Goal: Task Accomplishment & Management: Manage account settings

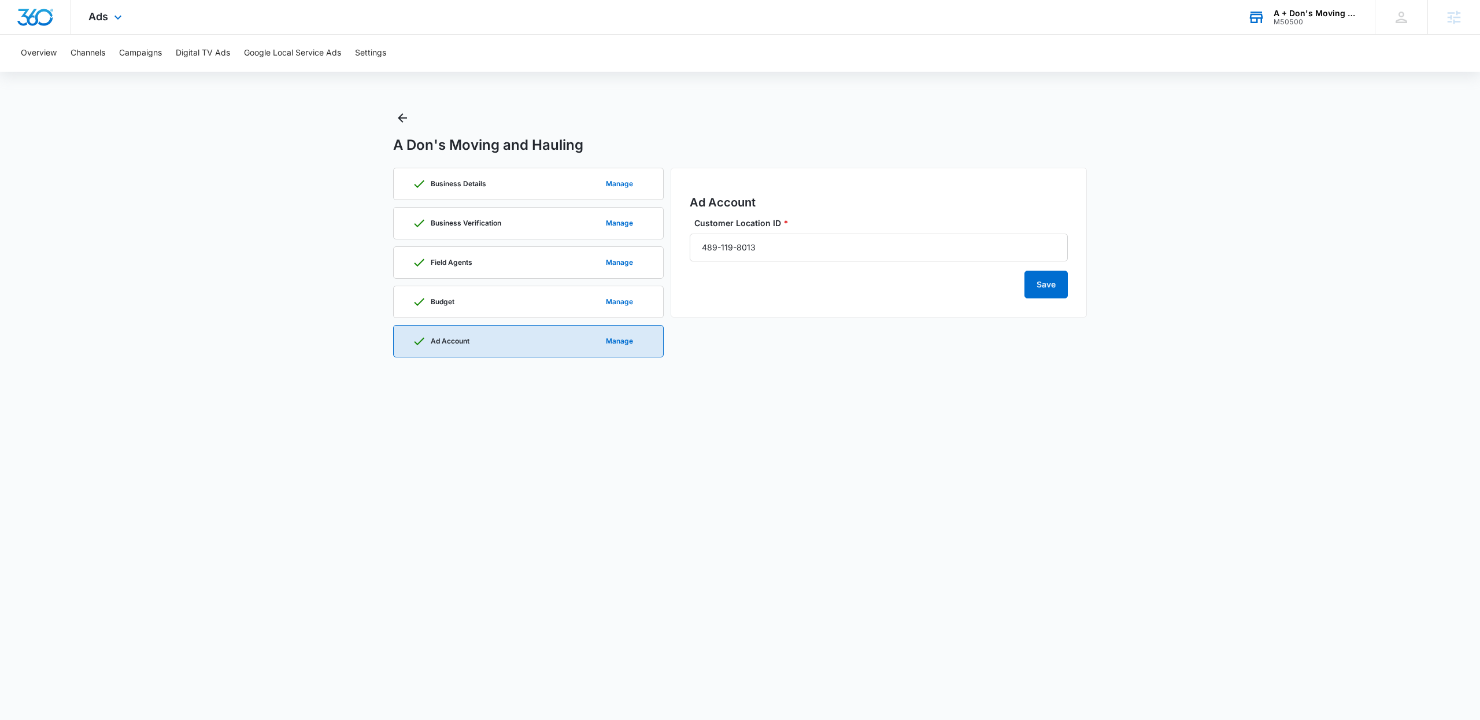
click at [1305, 21] on div "M50500" at bounding box center [1315, 22] width 84 height 8
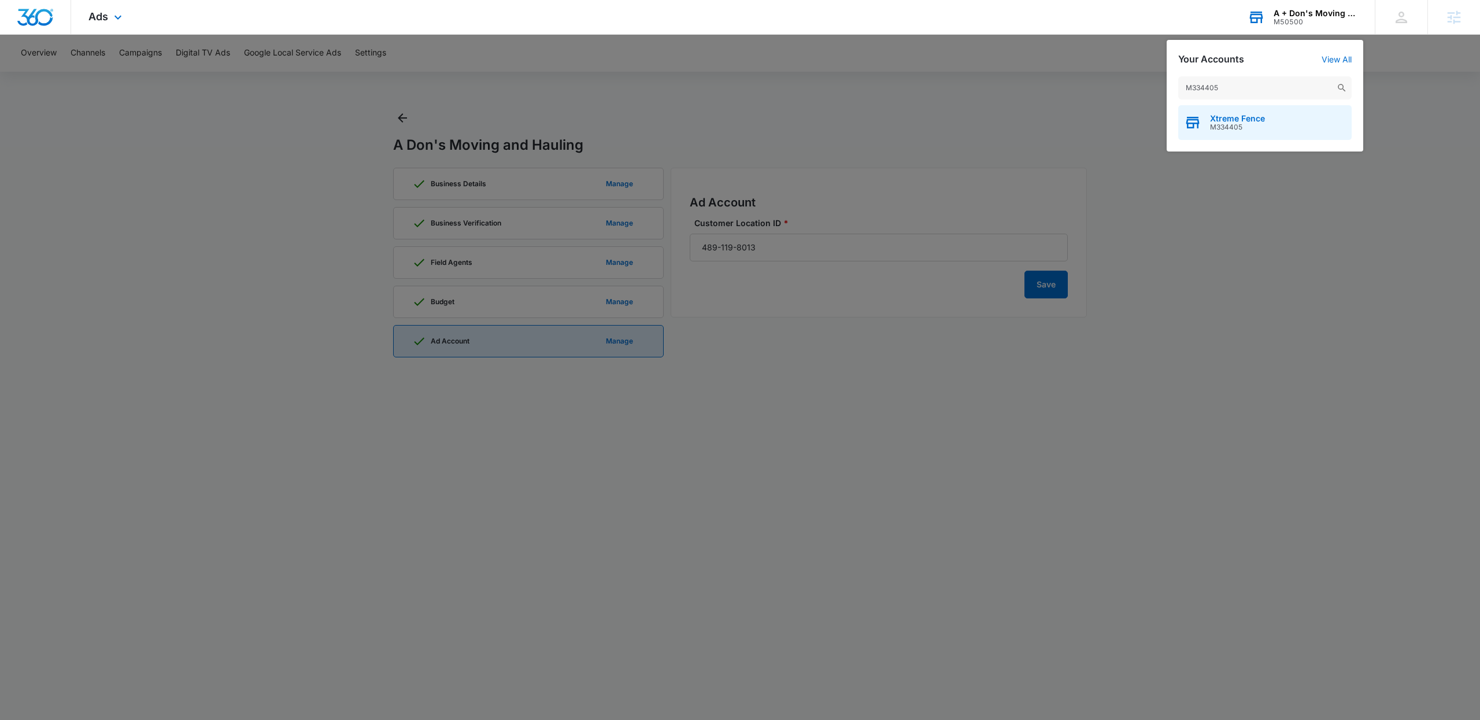
type input "M334405"
click at [1241, 121] on span "Xtreme Fence" at bounding box center [1237, 118] width 55 height 9
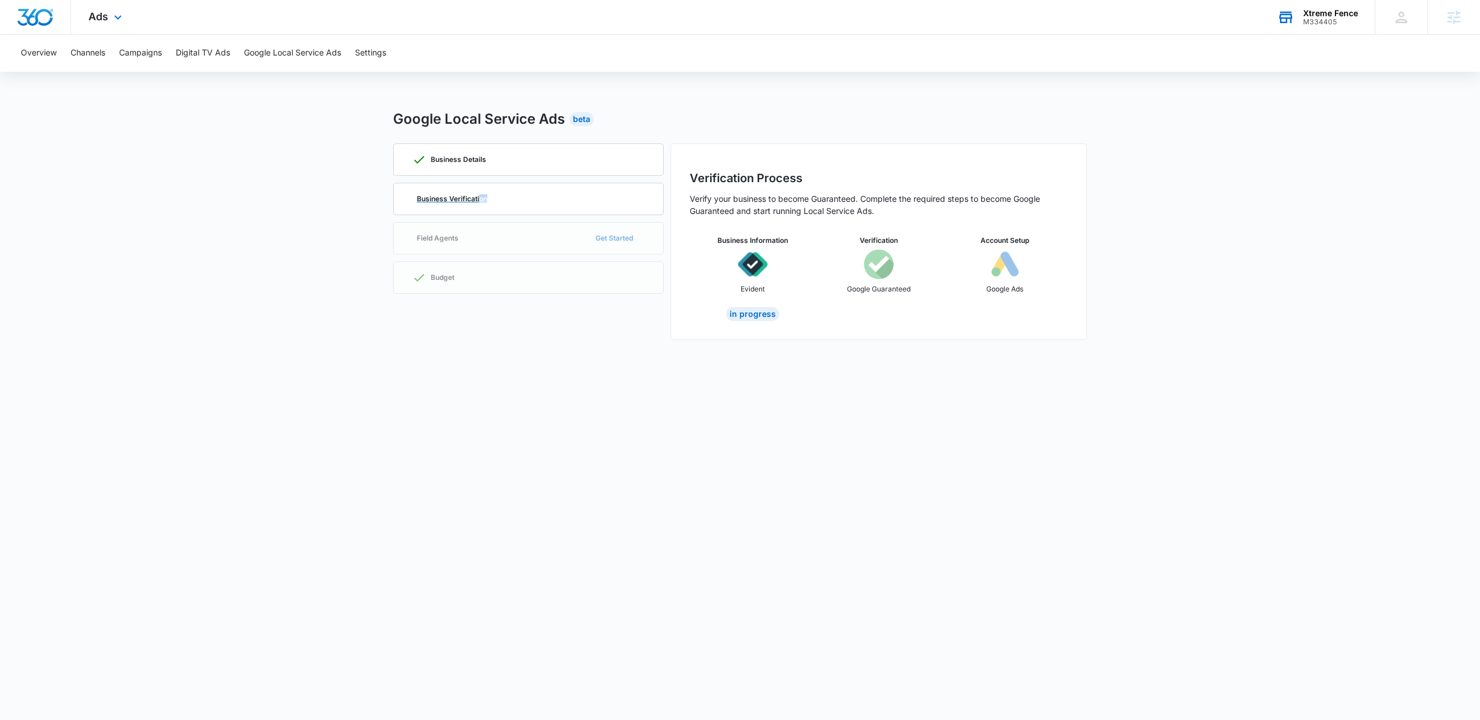
click at [482, 203] on div "Business Verification" at bounding box center [528, 198] width 232 height 31
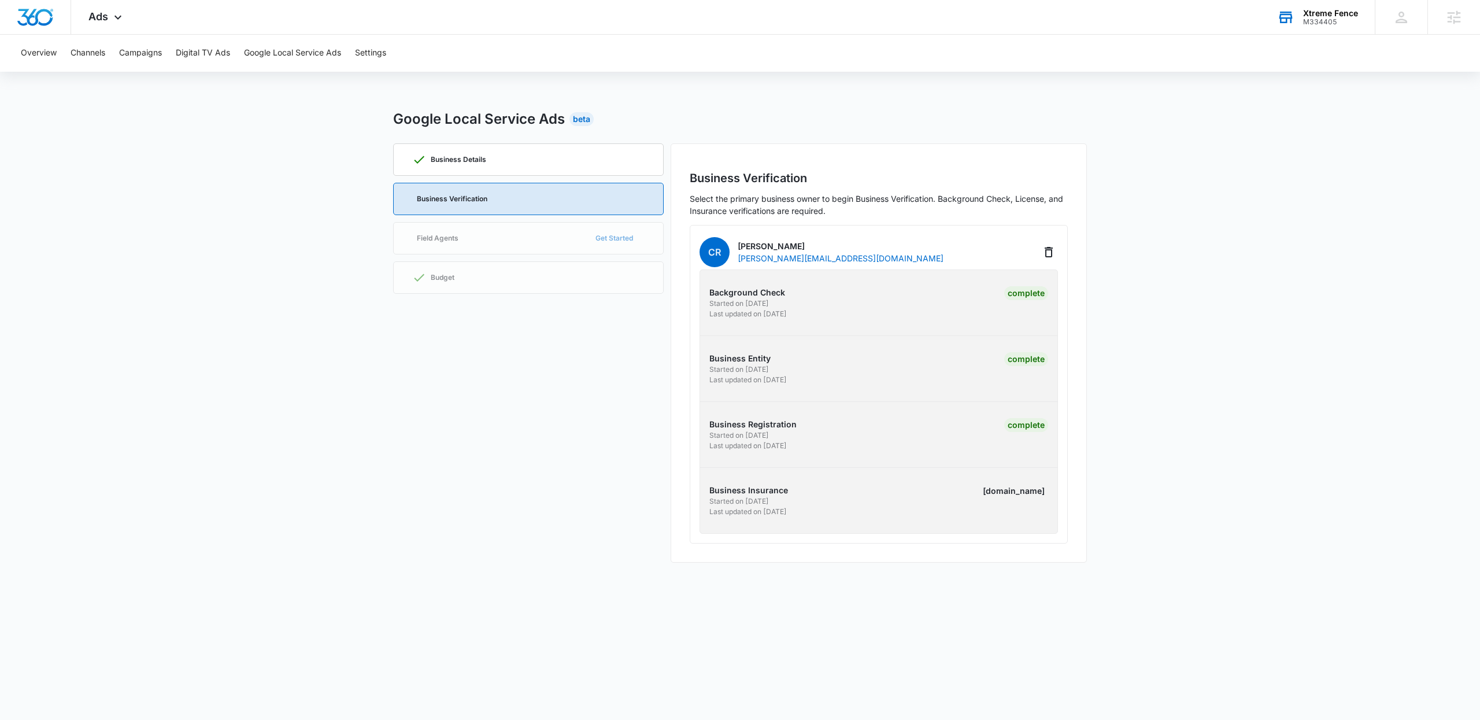
click at [1328, 20] on div "M334405" at bounding box center [1330, 22] width 55 height 8
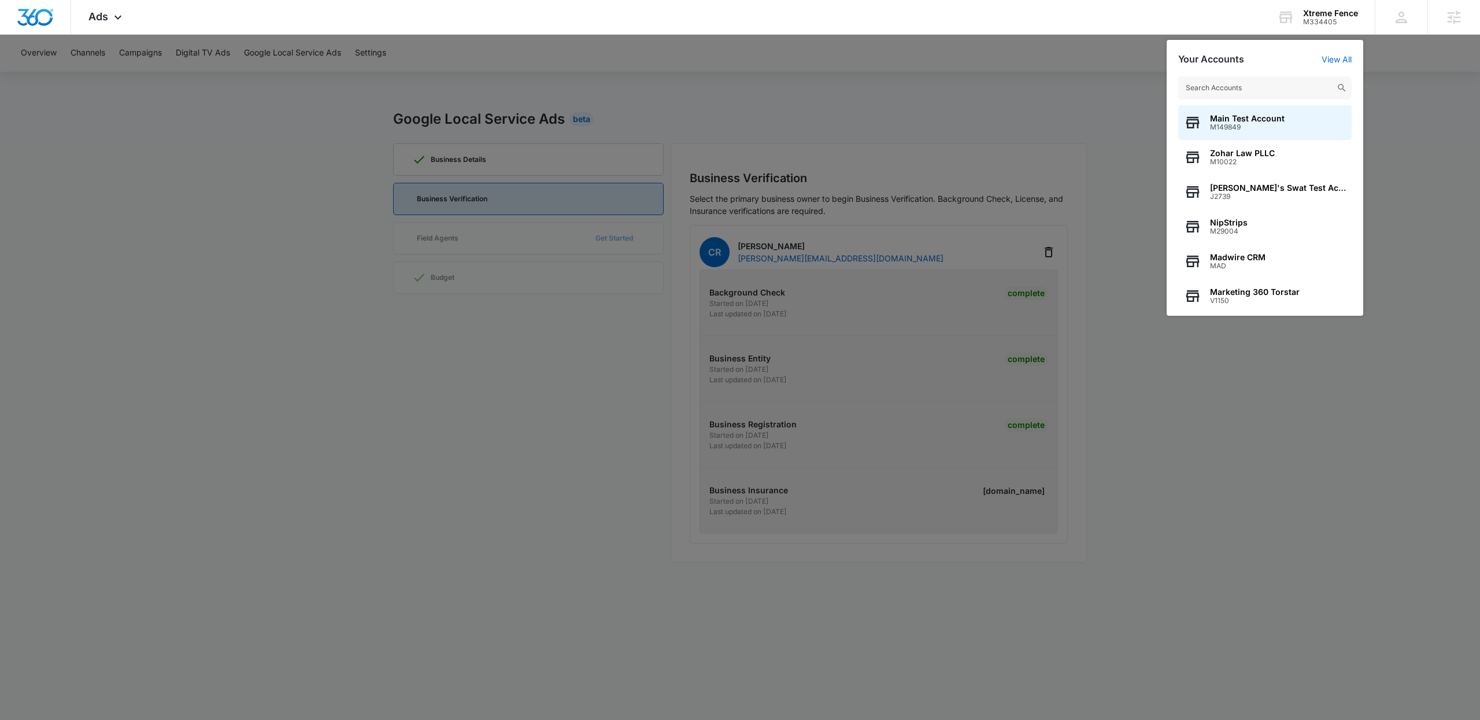
click at [1296, 80] on input "text" at bounding box center [1264, 87] width 173 height 23
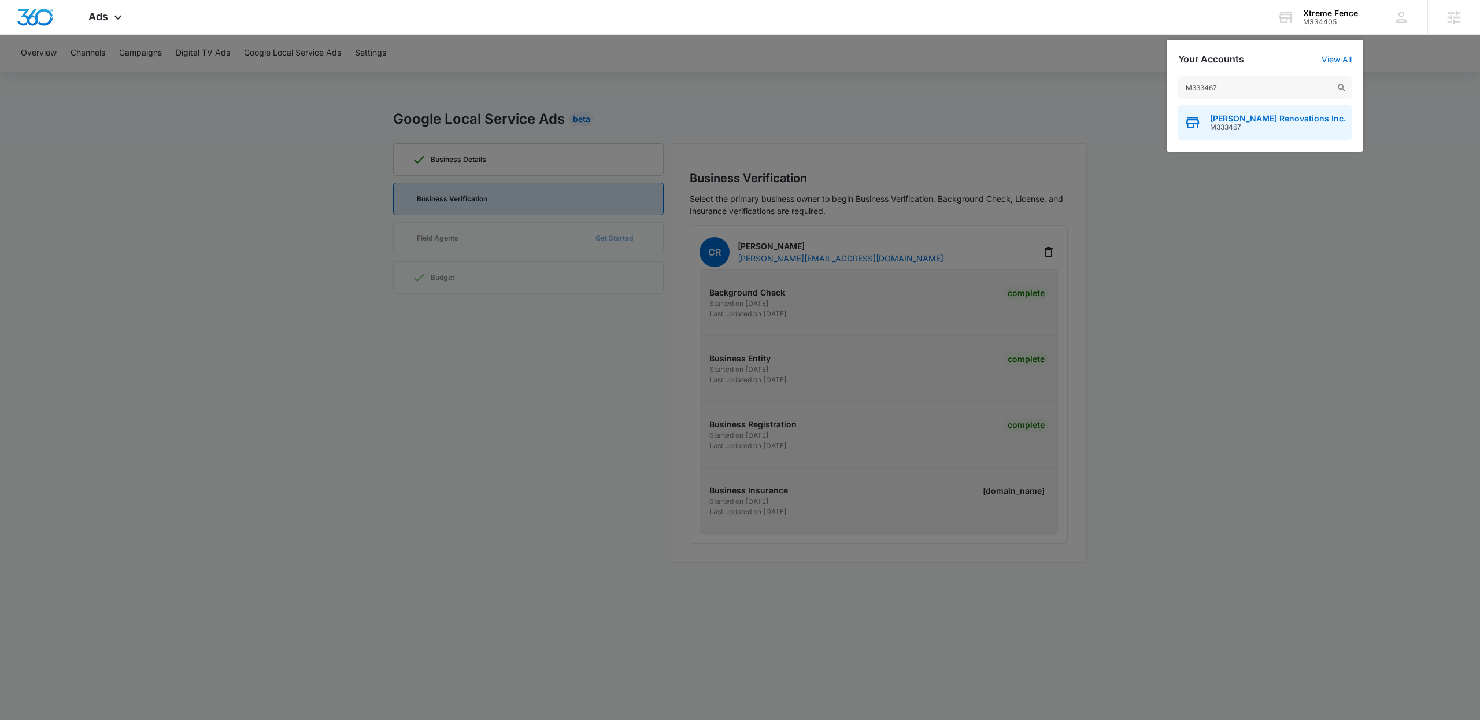
type input "M333467"
click at [1232, 127] on span "M333467" at bounding box center [1278, 127] width 136 height 8
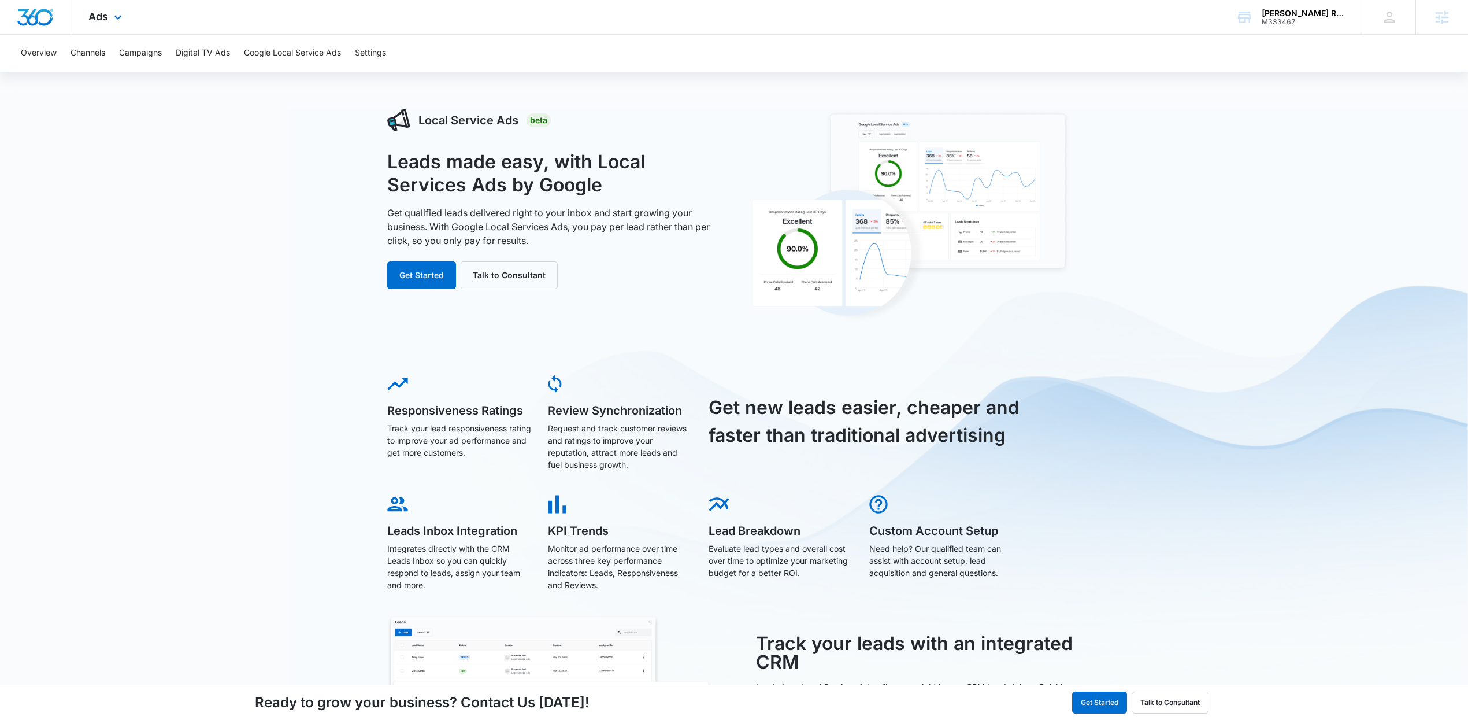
click at [121, 24] on div "Ads Apps Reputation Forms CRM Email Social Payments Content Ads Intelligence Fi…" at bounding box center [106, 17] width 71 height 34
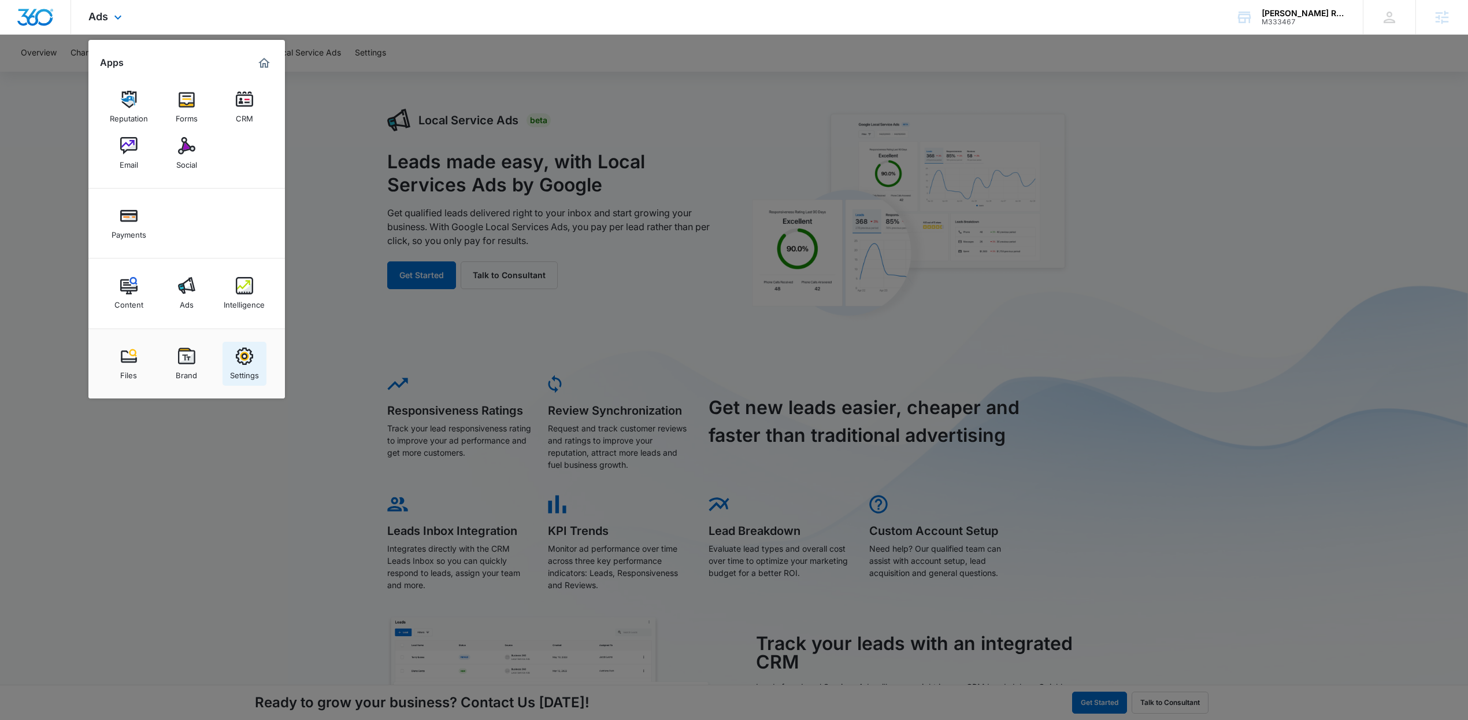
click at [257, 365] on div "Settings" at bounding box center [244, 372] width 29 height 15
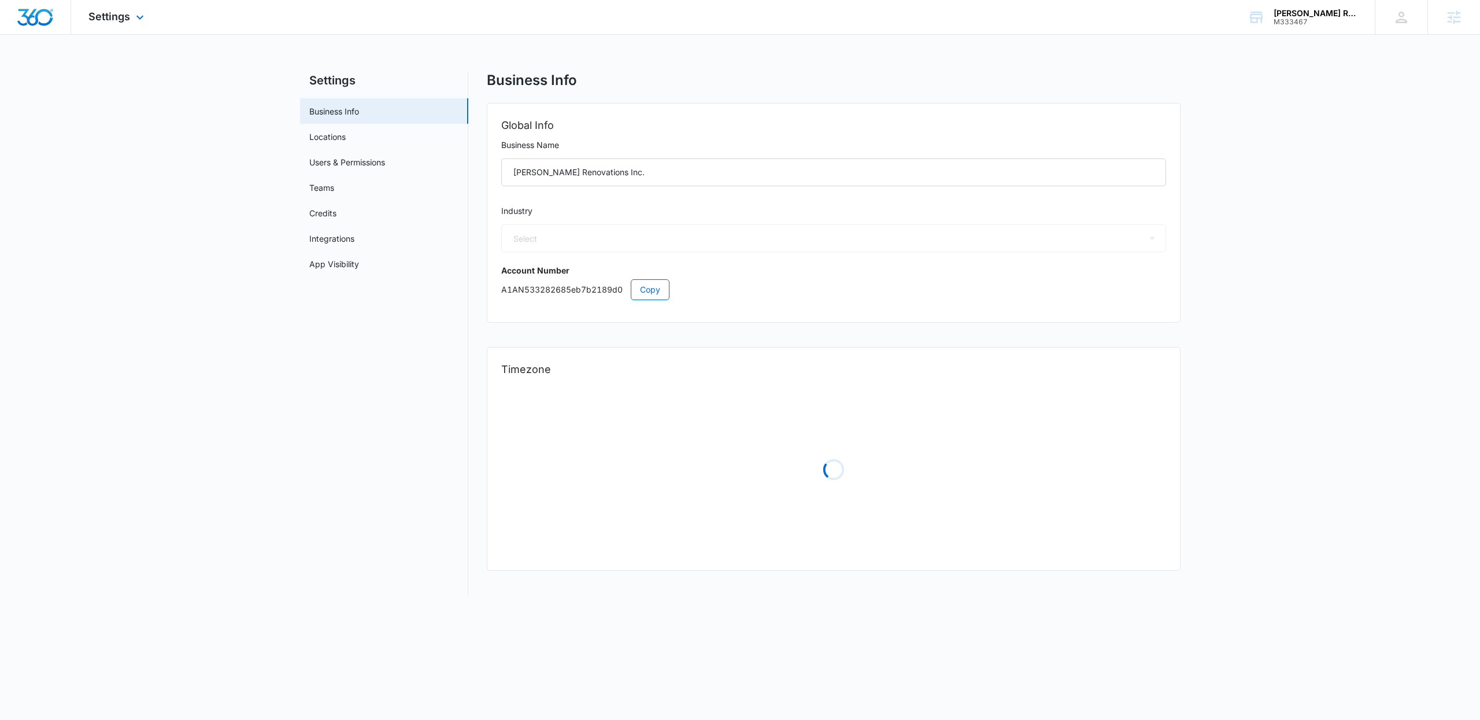
select select "4"
select select "US"
select select "America/New_York"
click at [338, 136] on link "Locations" at bounding box center [327, 137] width 36 height 12
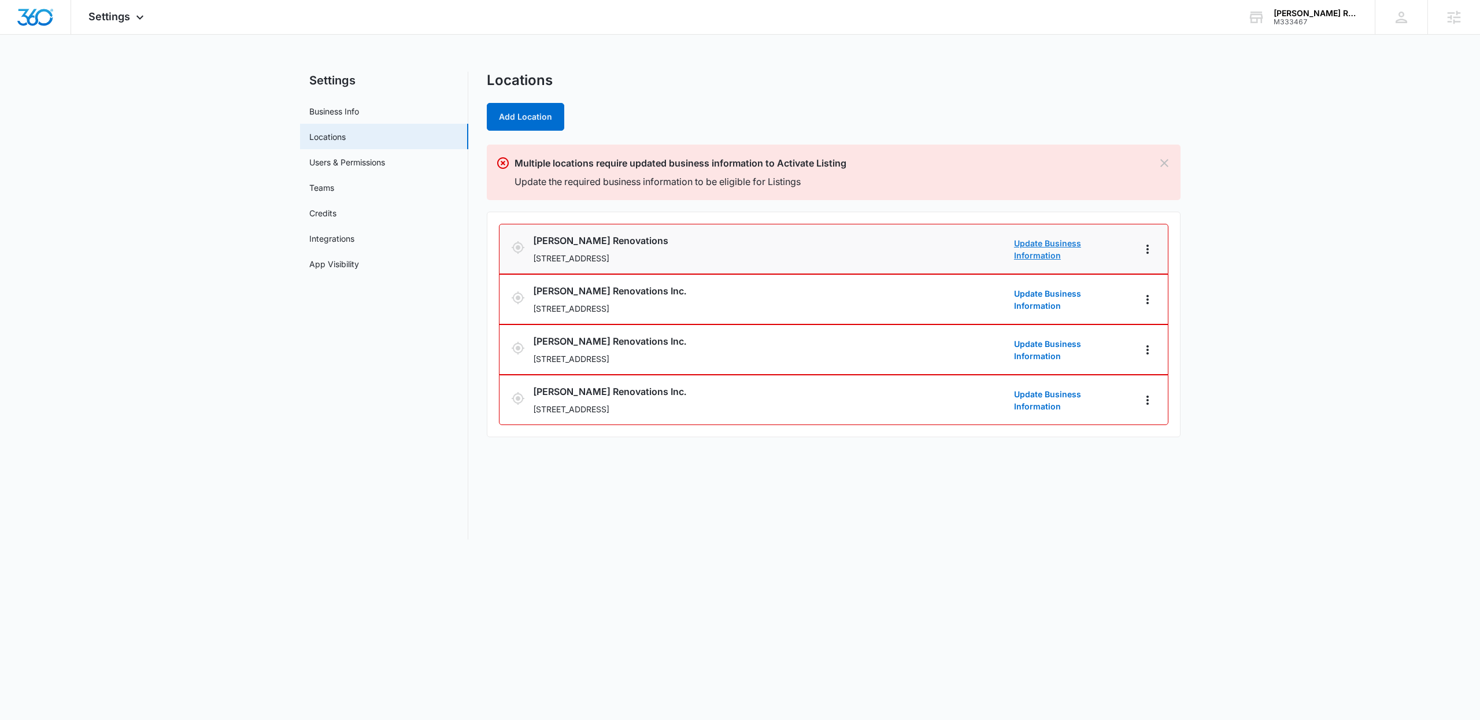
click at [1057, 251] on link "Update Business Information" at bounding box center [1072, 249] width 116 height 24
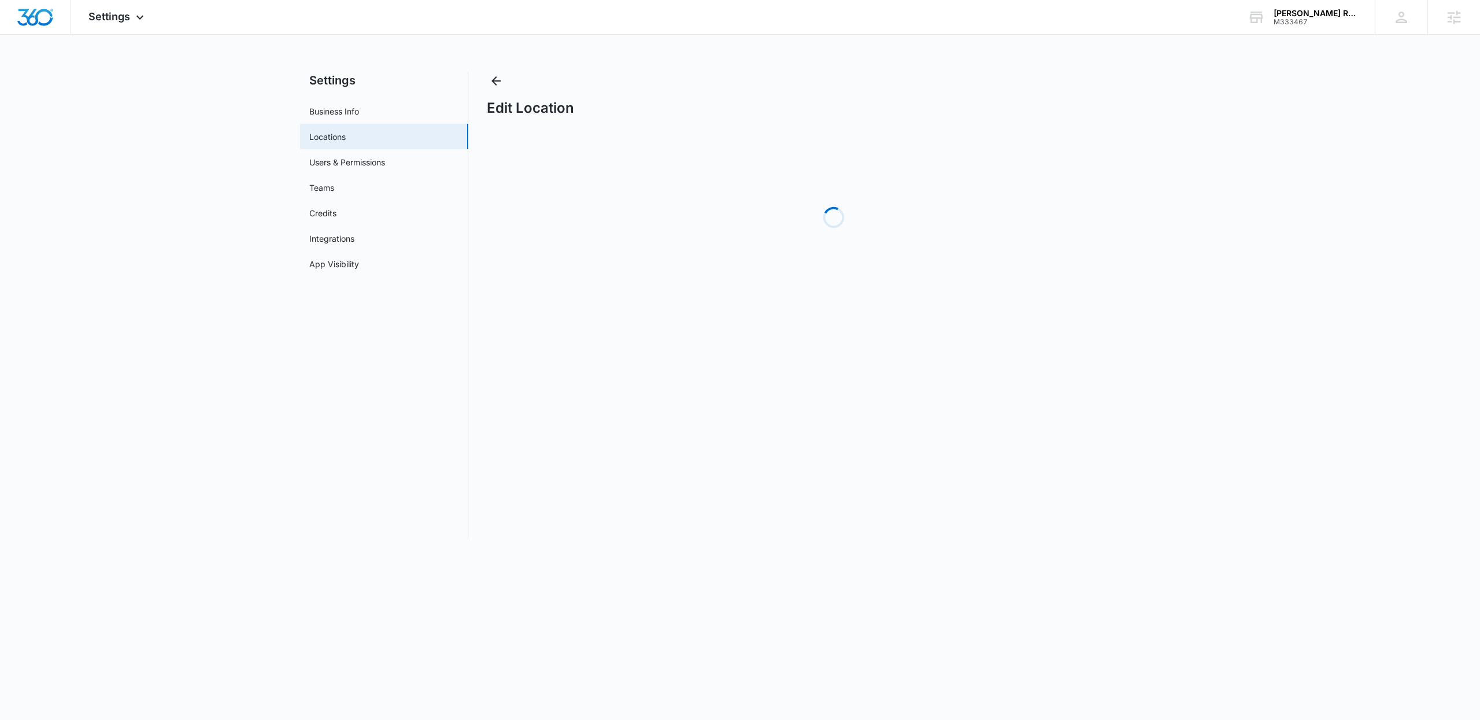
select select "[US_STATE]"
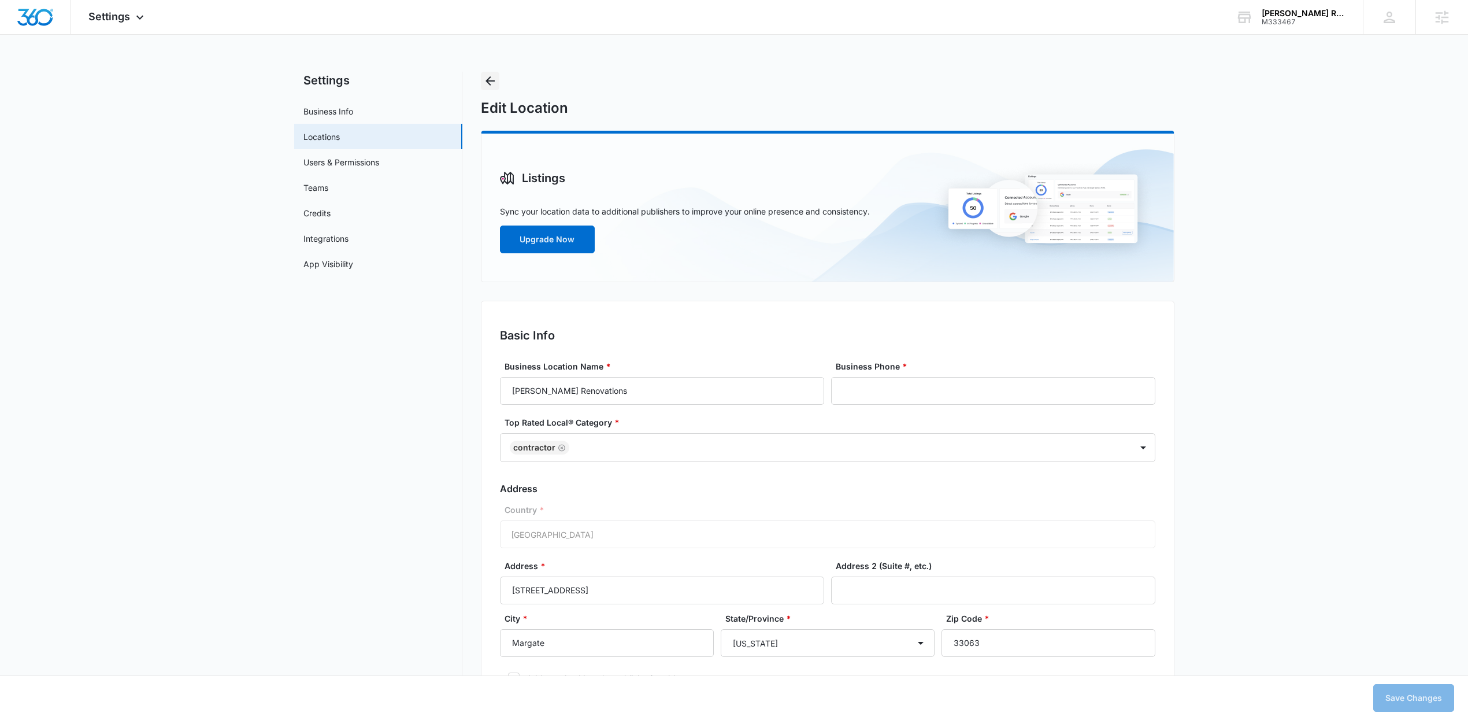
click at [486, 82] on icon "Back" at bounding box center [490, 81] width 14 height 14
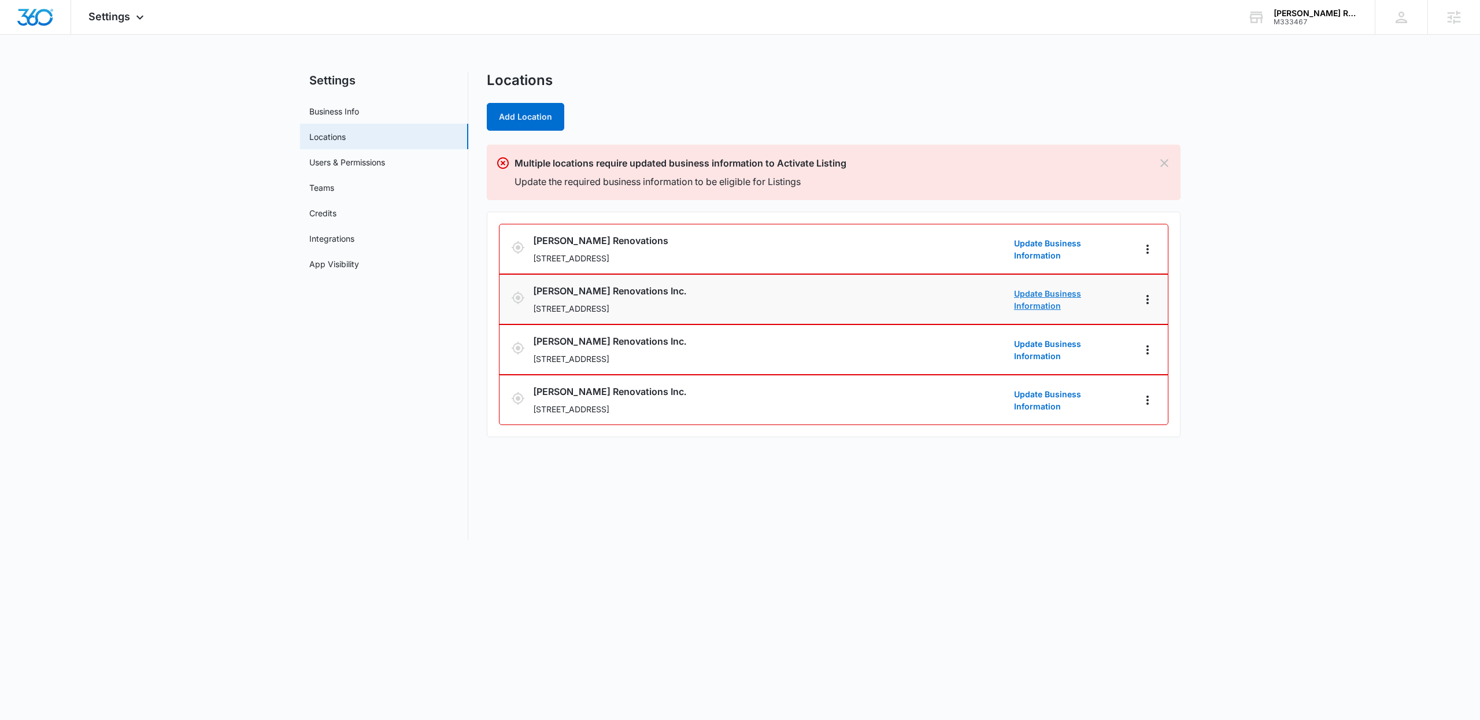
click at [1078, 299] on link "Update Business Information" at bounding box center [1072, 299] width 116 height 24
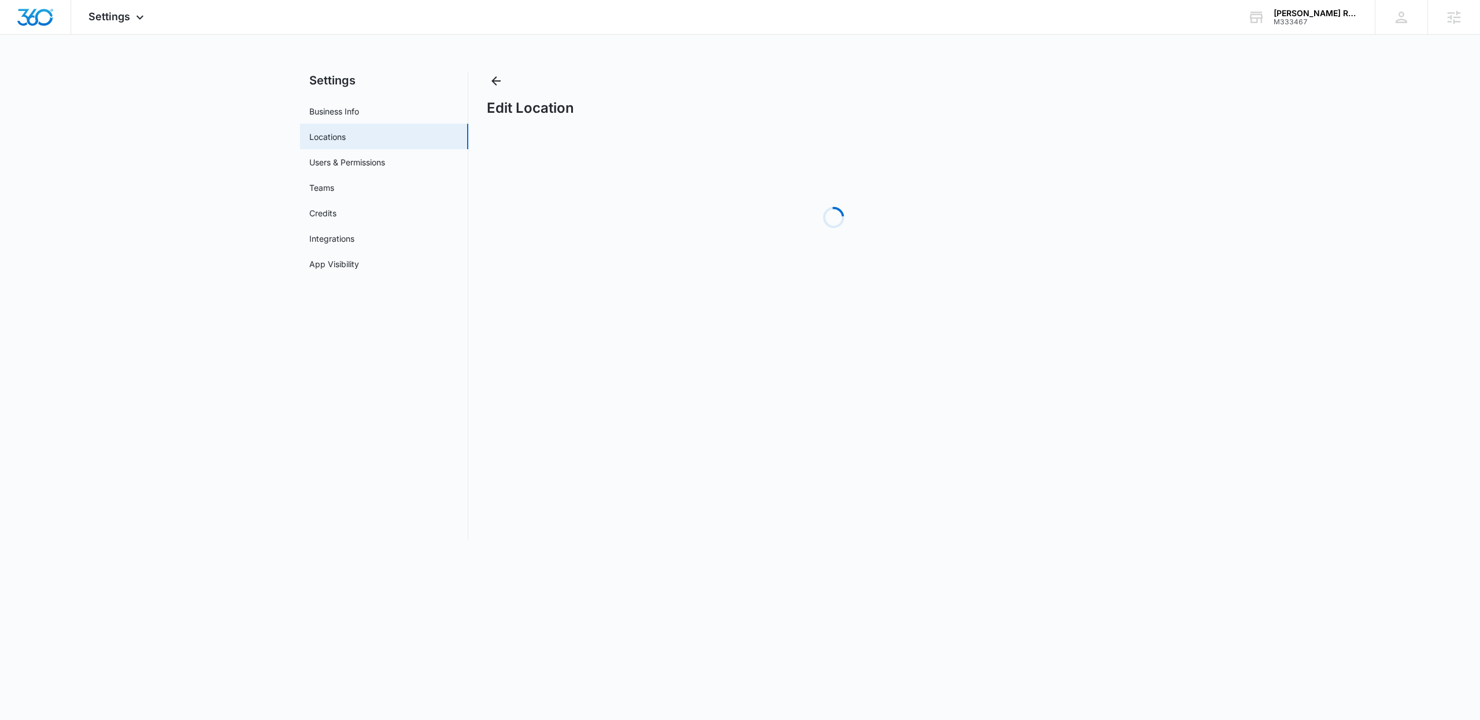
select select "[US_STATE]"
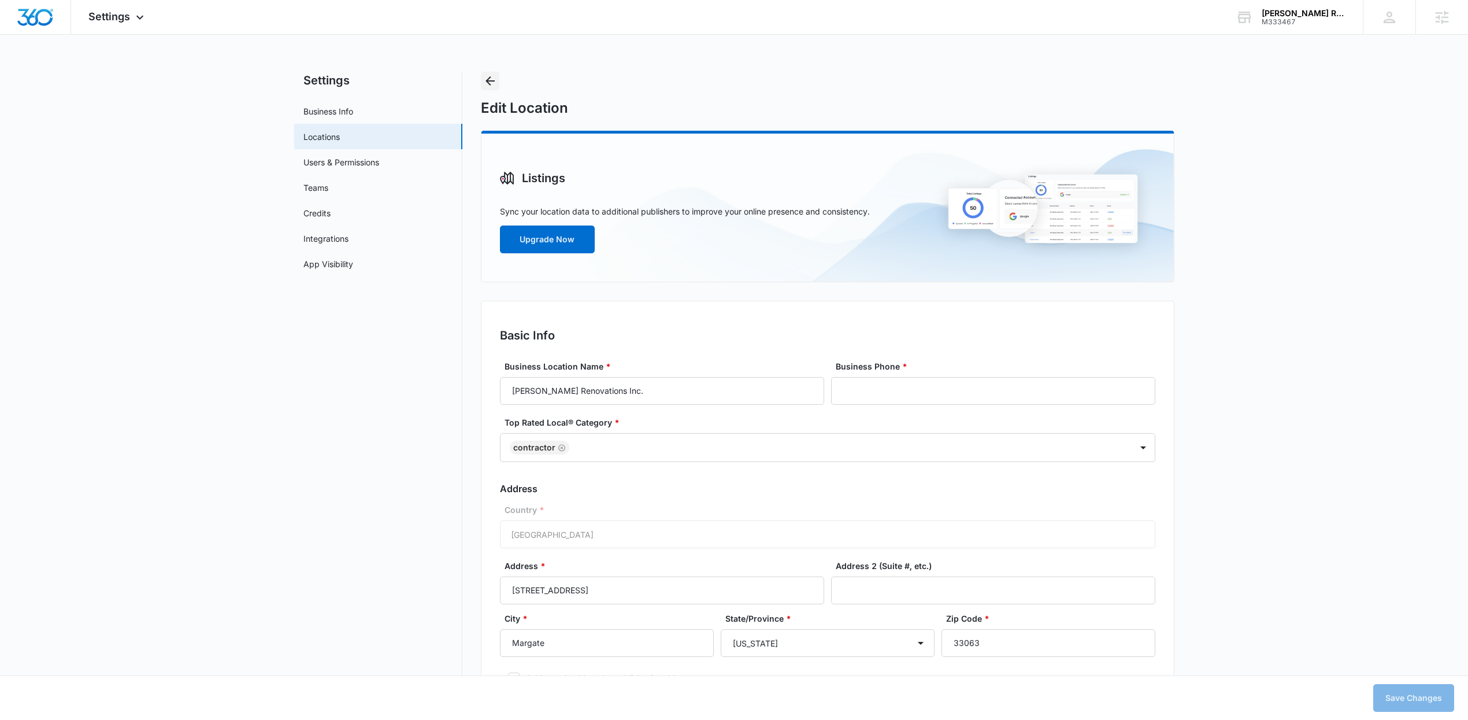
click at [488, 79] on icon "Back" at bounding box center [490, 81] width 14 height 14
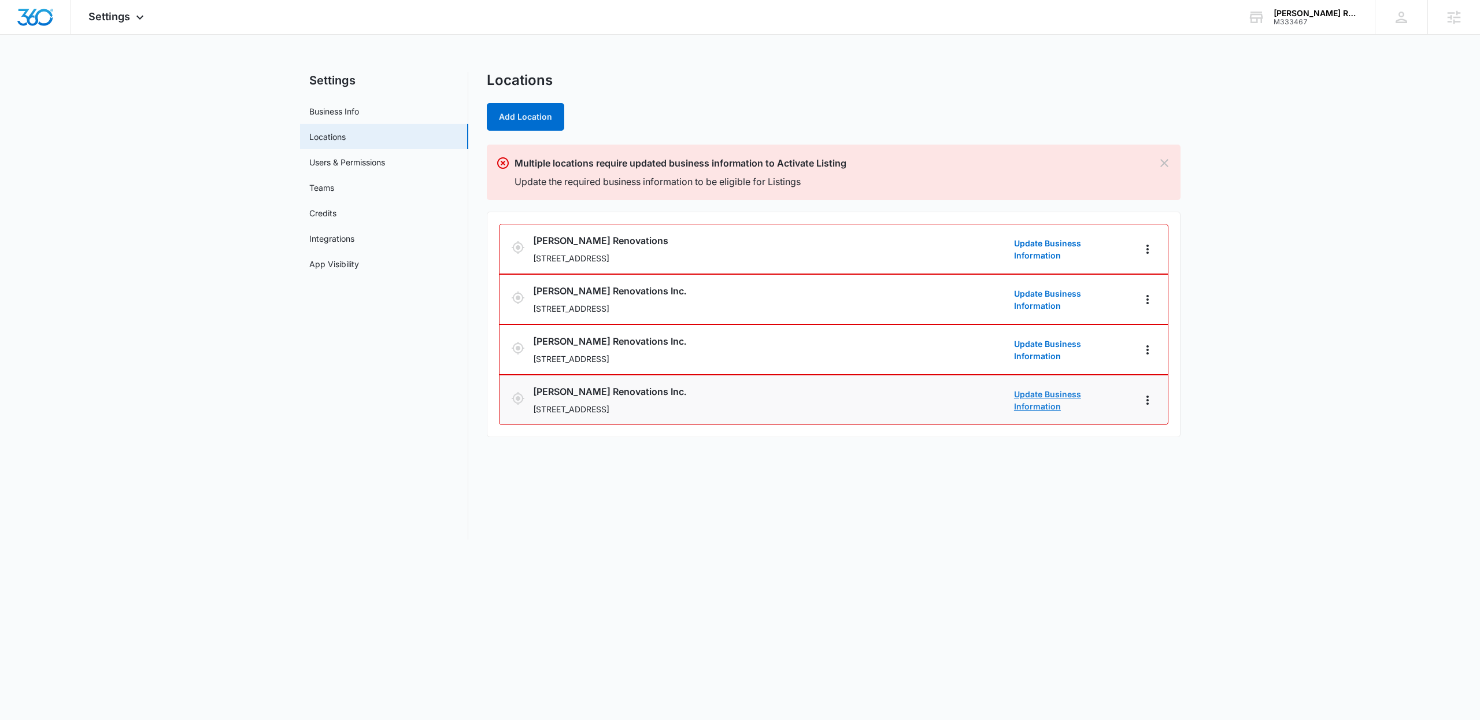
click at [1086, 401] on link "Update Business Information" at bounding box center [1072, 400] width 116 height 24
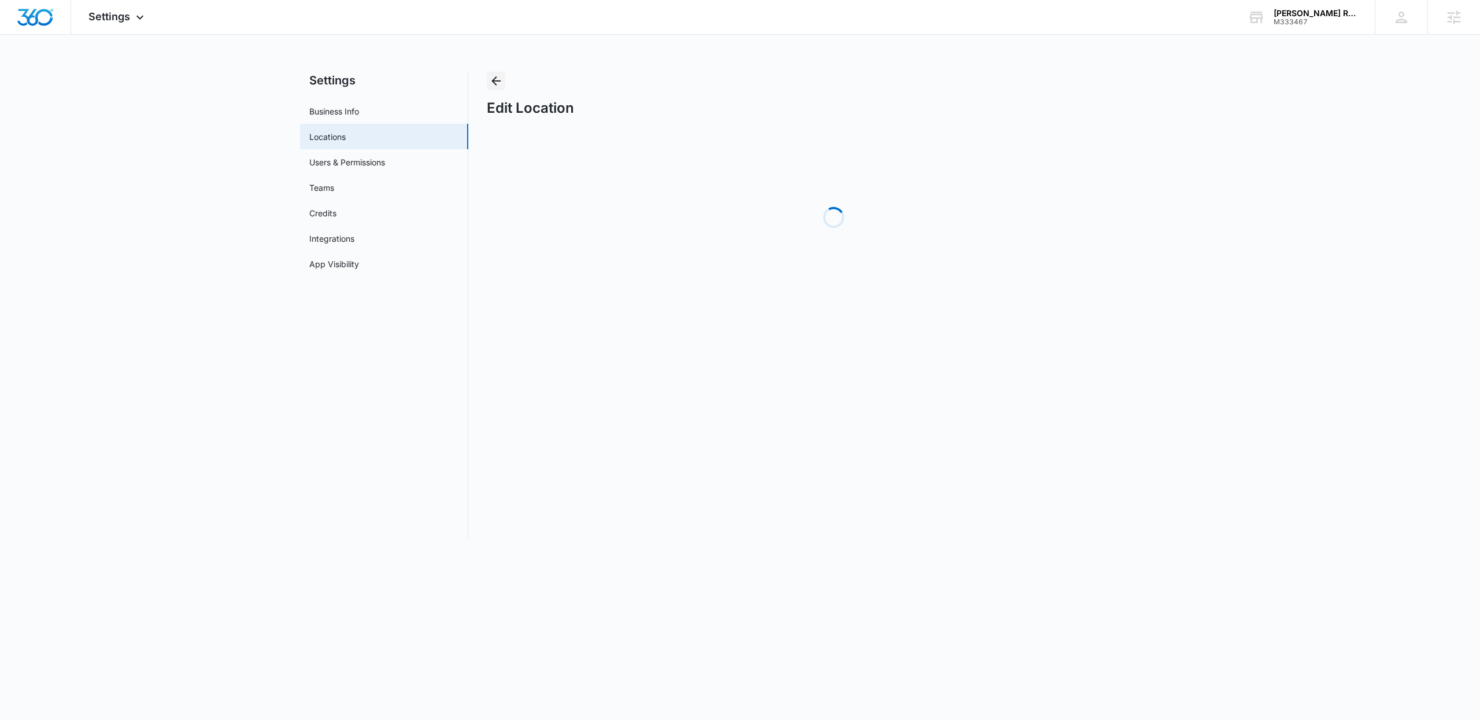
select select "[US_STATE]"
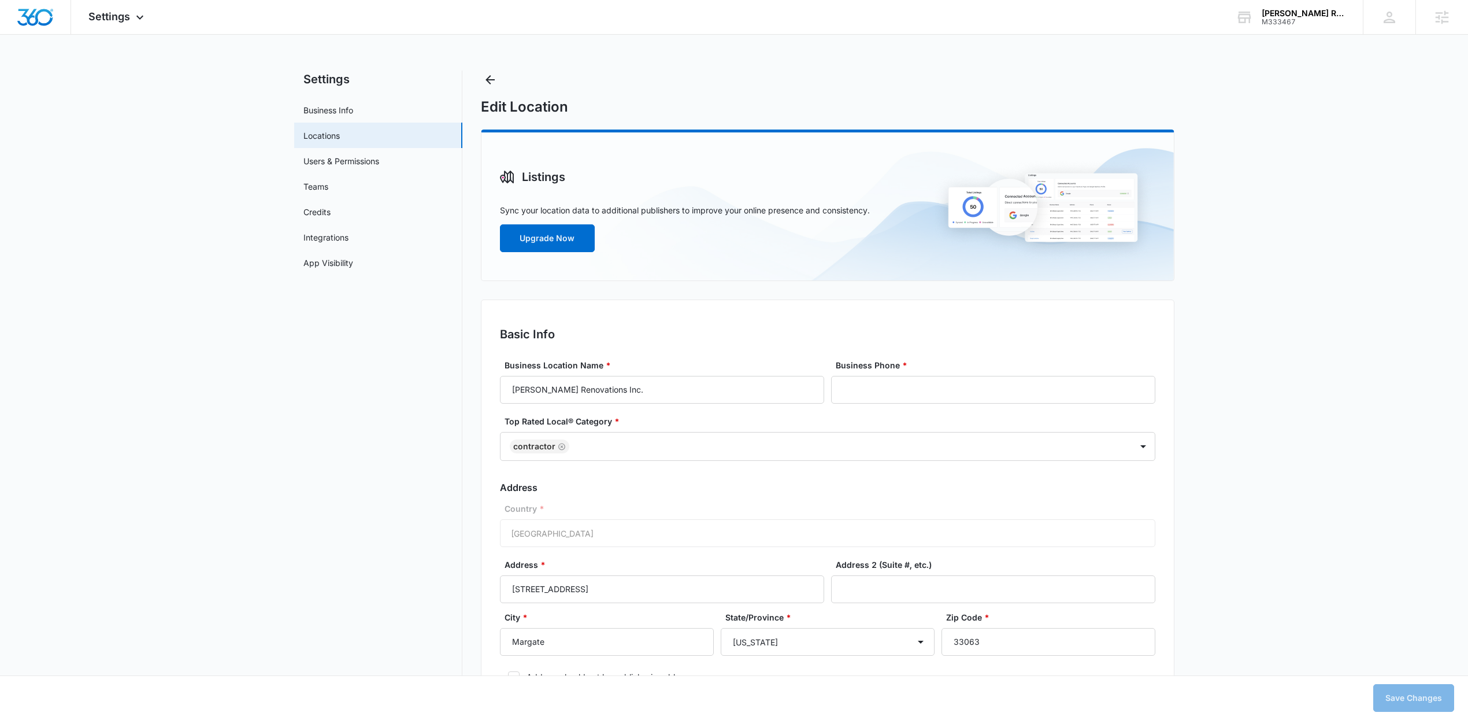
scroll to position [3, 0]
click at [487, 83] on icon "Back" at bounding box center [490, 78] width 14 height 14
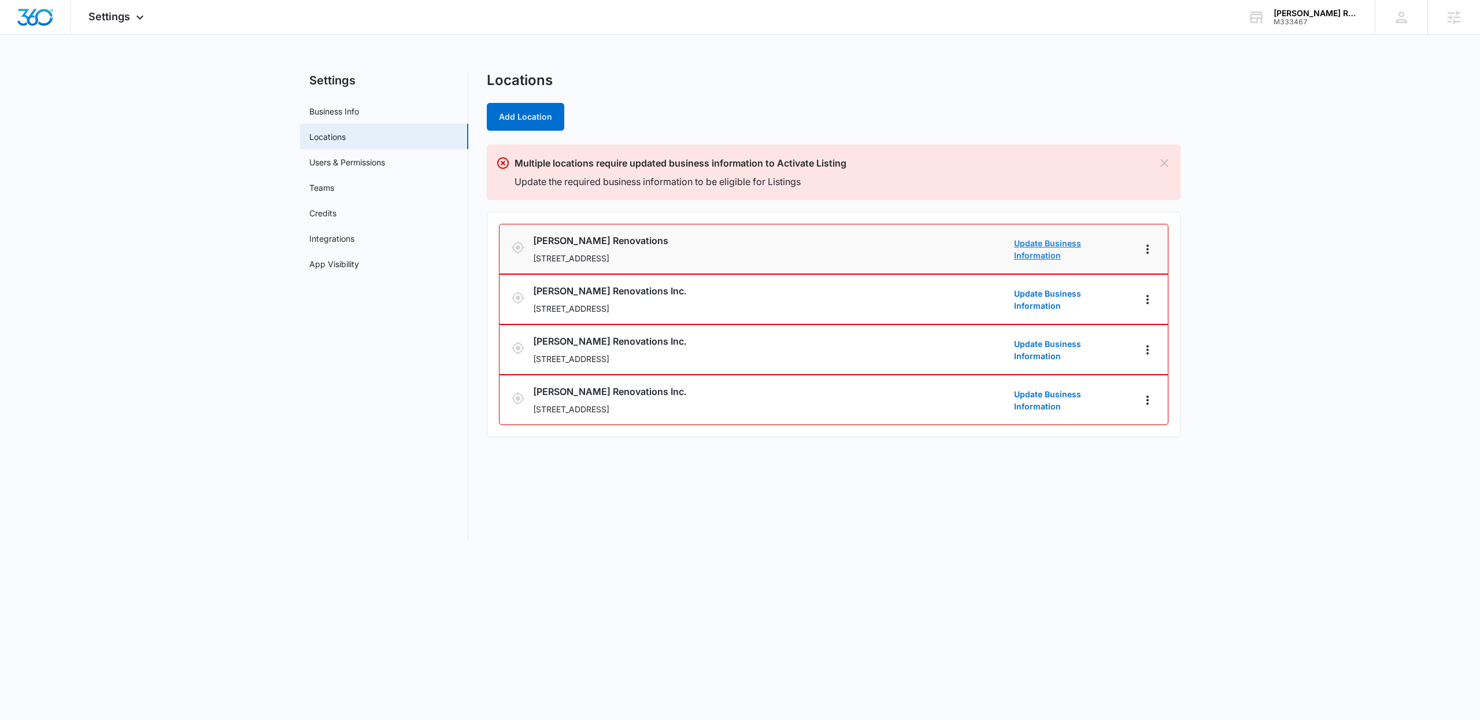
click at [1042, 245] on link "Update Business Information" at bounding box center [1072, 249] width 116 height 24
select select "[US_STATE]"
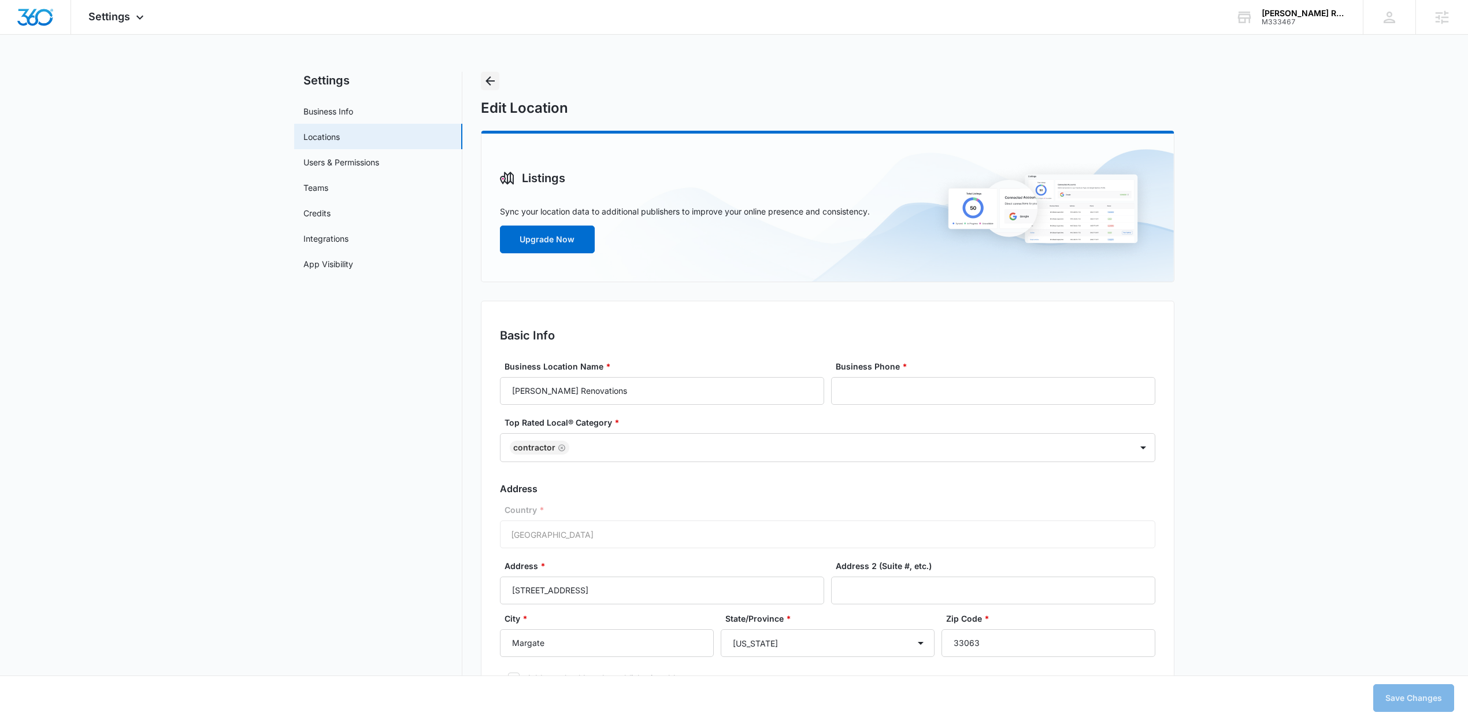
click at [487, 80] on icon "Back" at bounding box center [490, 80] width 9 height 9
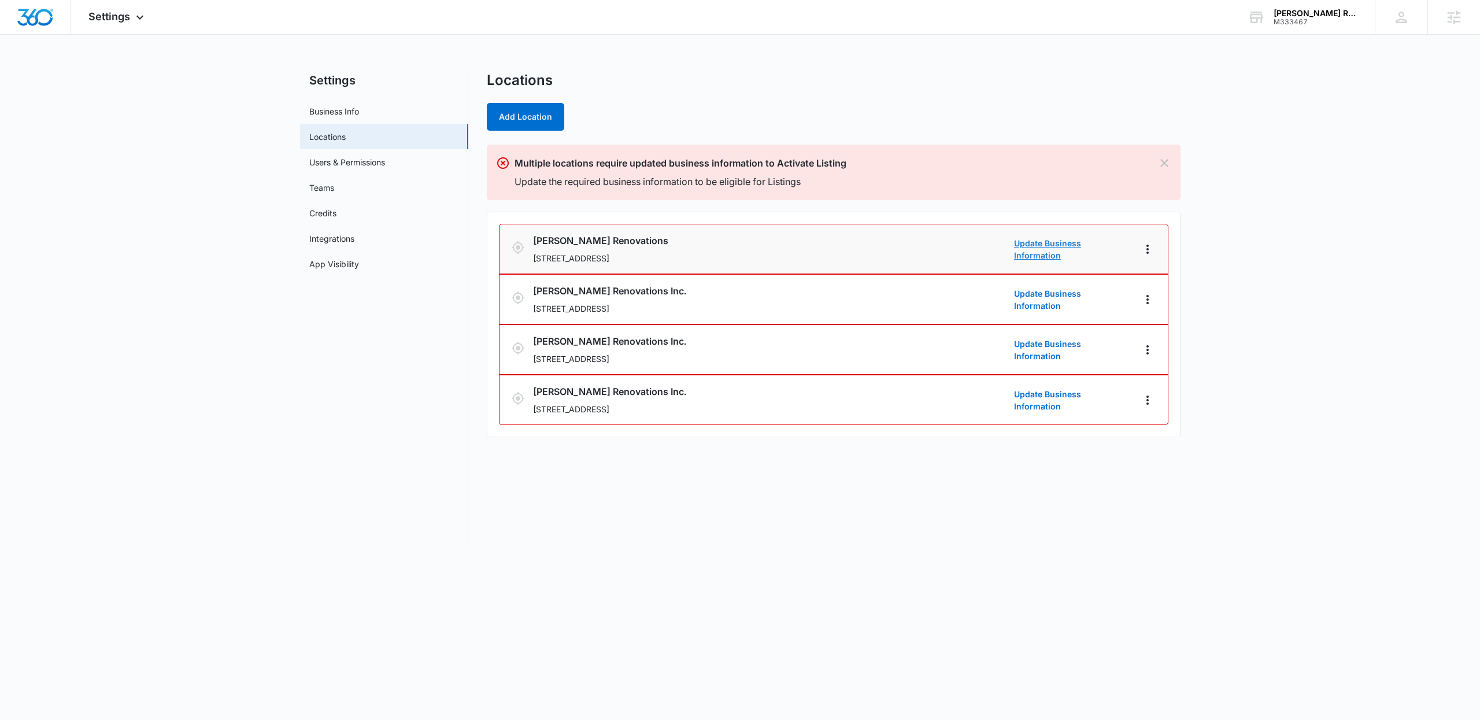
click at [1084, 250] on link "Update Business Information" at bounding box center [1072, 249] width 116 height 24
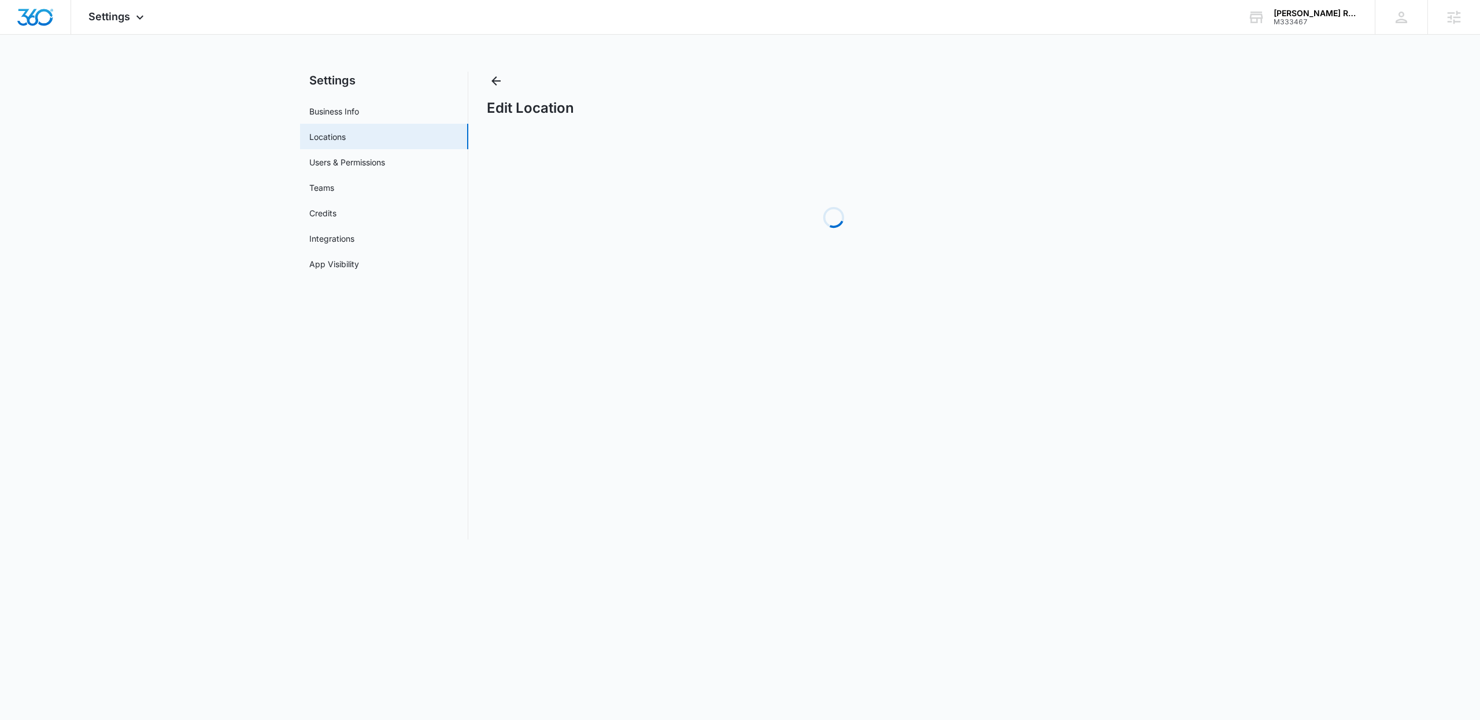
select select "[US_STATE]"
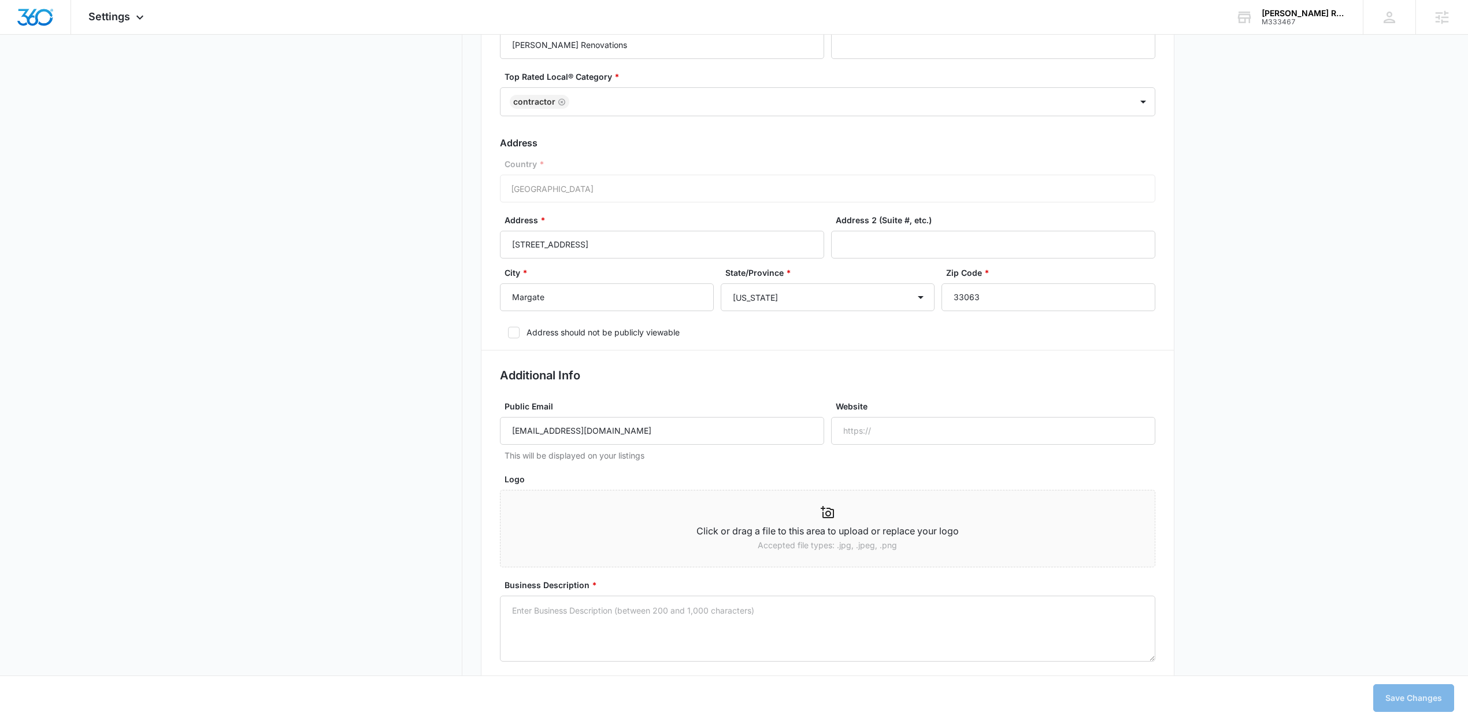
scroll to position [486, 0]
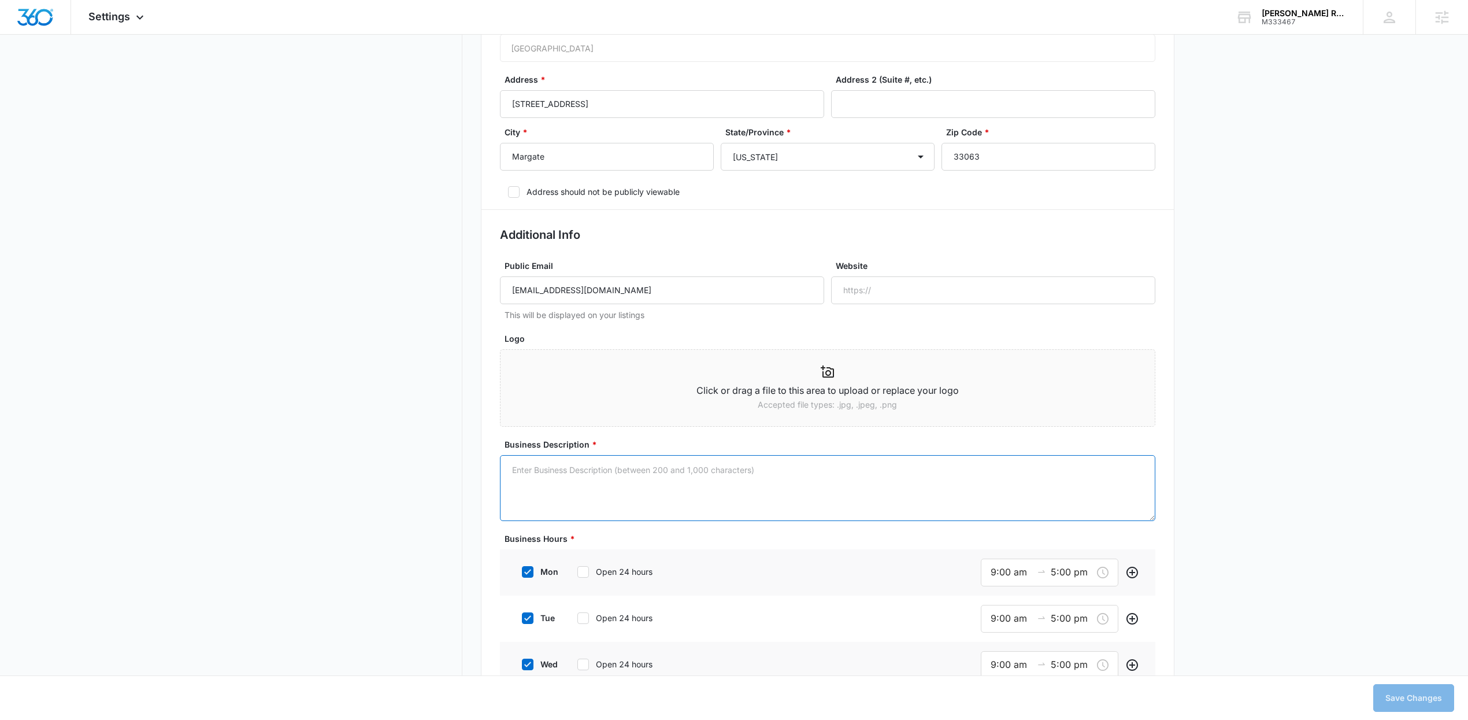
click at [867, 477] on textarea "Business Description *" at bounding box center [828, 488] width 656 height 66
paste textarea "Family-owned business specializing in residential renovations like kitchens, ba…"
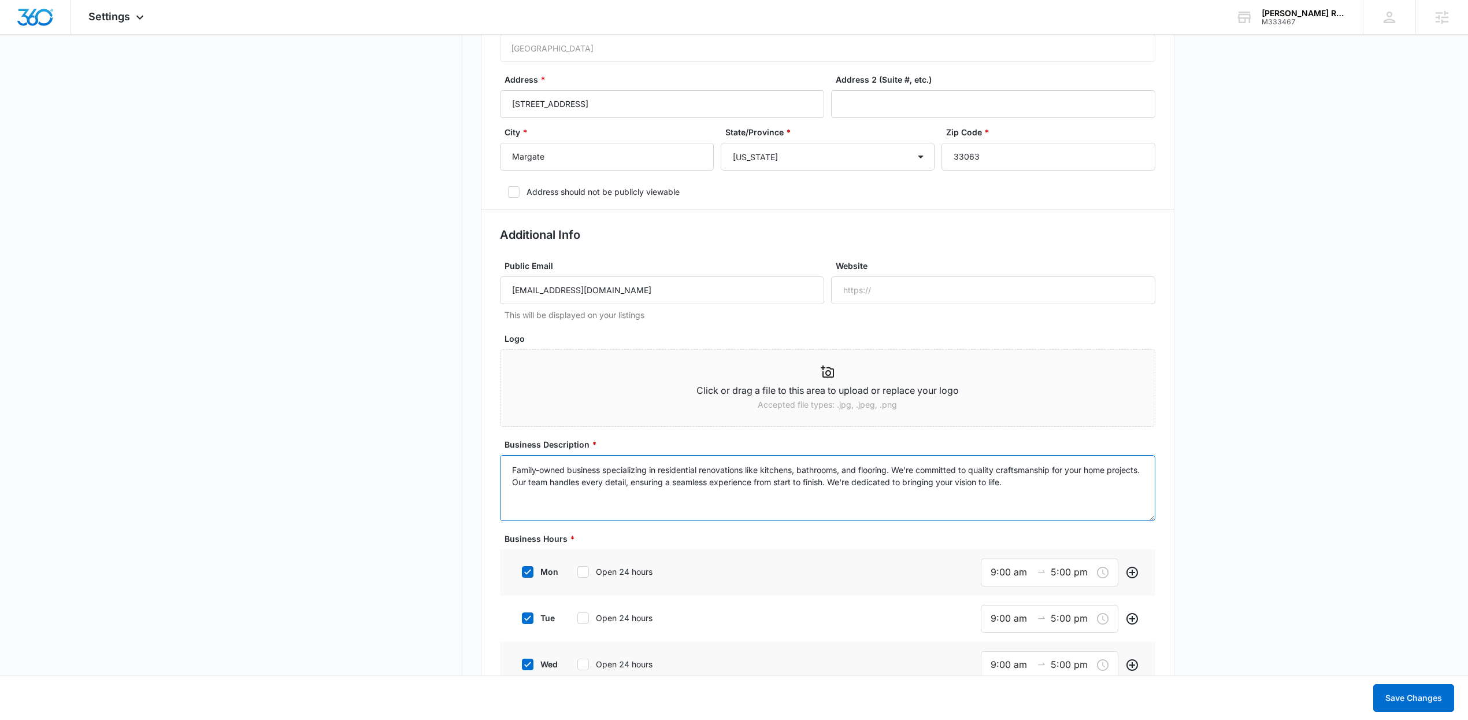
type textarea "Family-owned business specializing in residential renovations like kitchens, ba…"
click at [841, 398] on p "Accepted file types: .jpg, .jpeg, .png" at bounding box center [828, 404] width 654 height 13
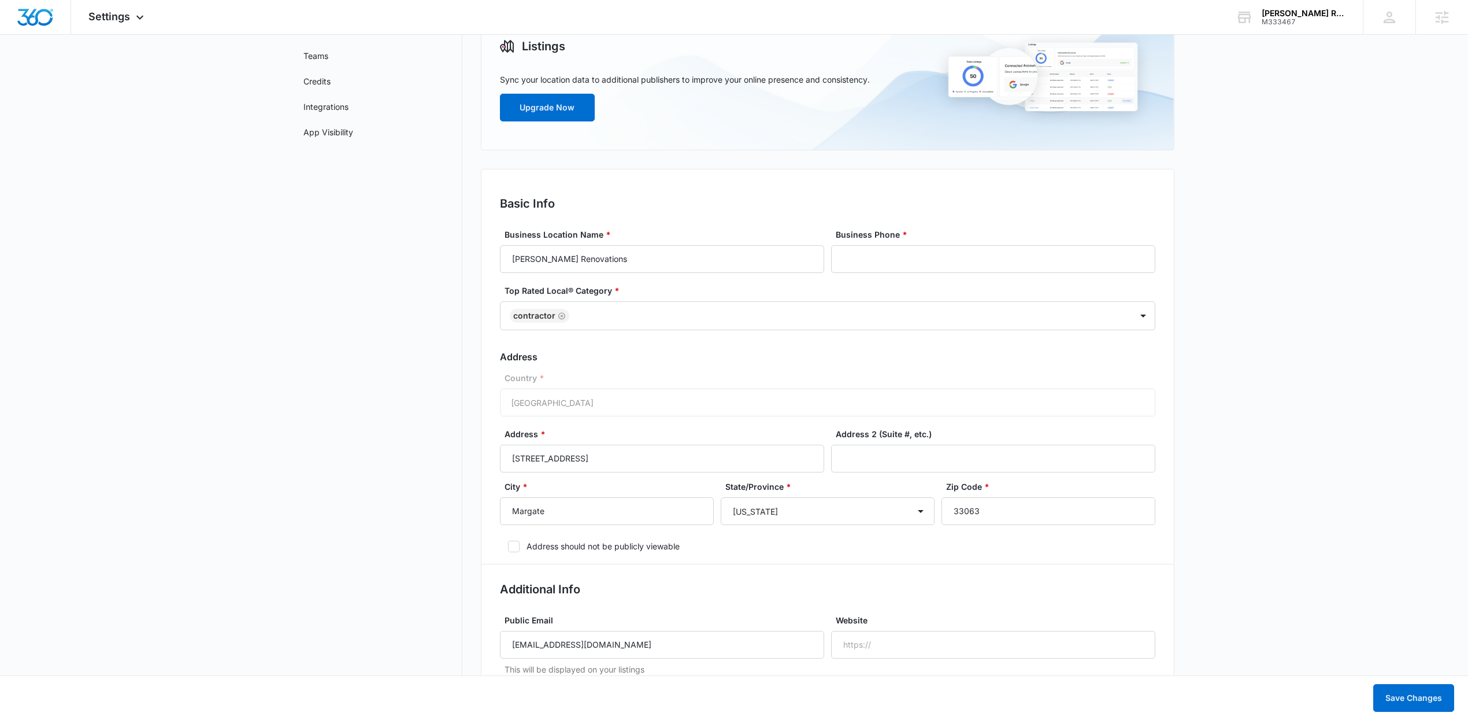
scroll to position [1, 0]
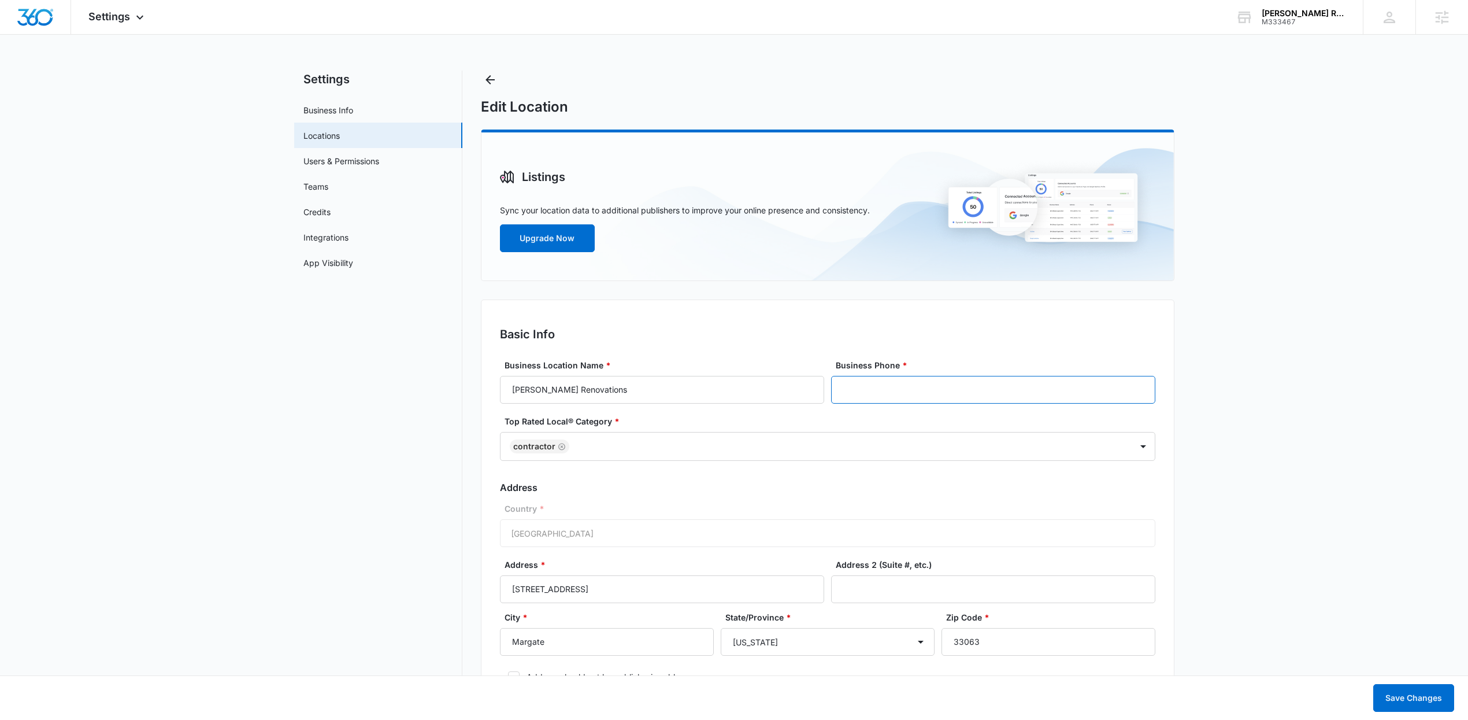
click at [998, 384] on input "Business Phone *" at bounding box center [993, 390] width 324 height 28
click at [997, 386] on input "Business Phone *" at bounding box center [993, 390] width 324 height 28
click at [1384, 693] on button "Save Changes" at bounding box center [1413, 698] width 81 height 28
click at [1018, 388] on input "(728) 202-9950" at bounding box center [993, 390] width 324 height 28
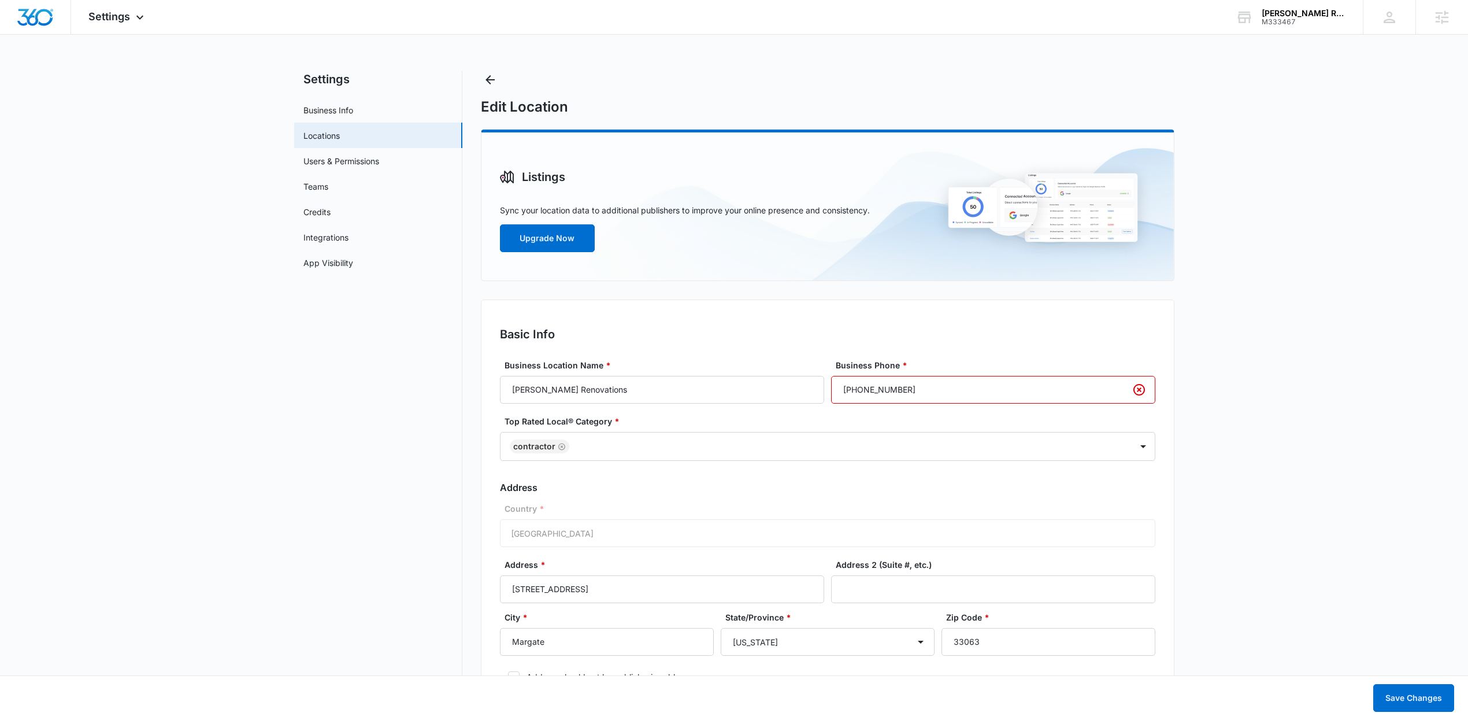
click at [911, 388] on input "(728) 202-9950" at bounding box center [993, 390] width 324 height 28
click at [923, 386] on input "(728) 202-9950" at bounding box center [993, 390] width 324 height 28
click at [1373, 684] on button "Save Changes" at bounding box center [1413, 698] width 81 height 28
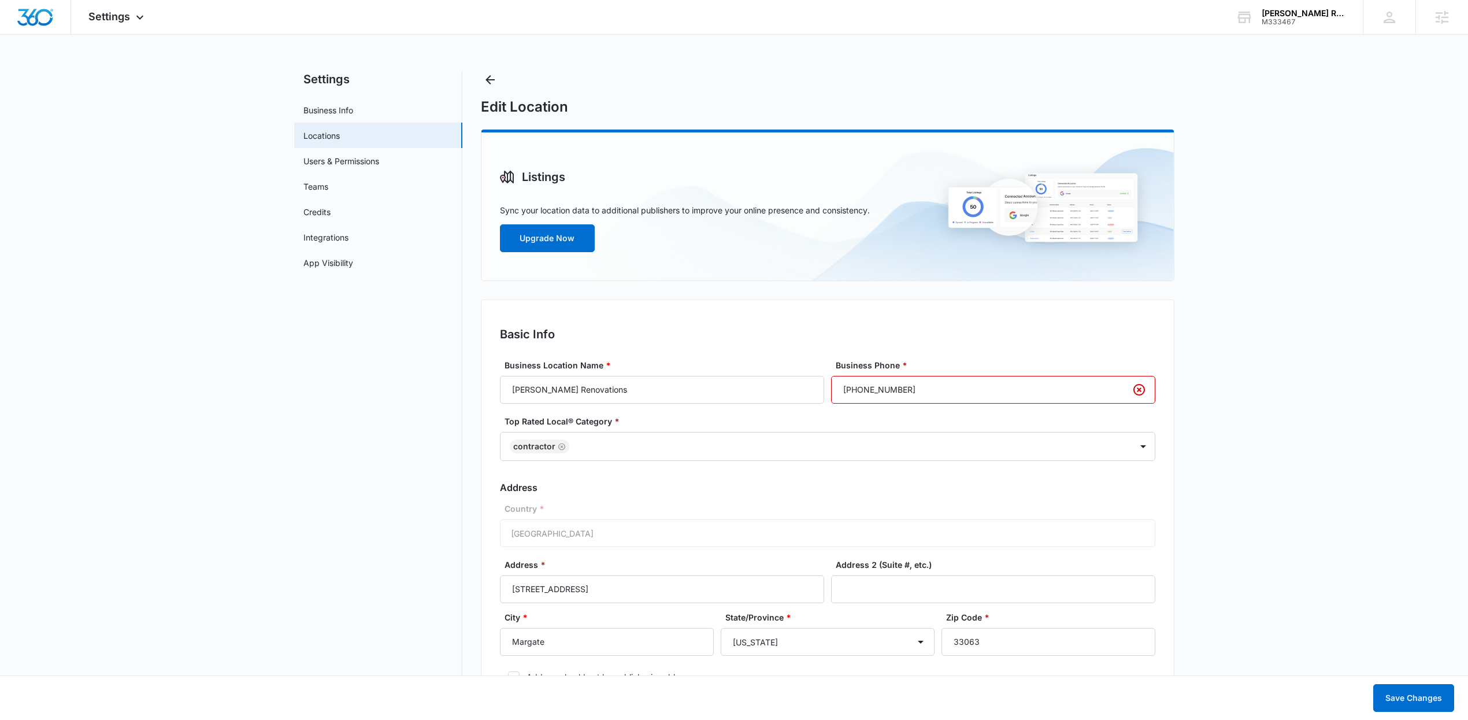
drag, startPoint x: 1320, startPoint y: 363, endPoint x: 1391, endPoint y: 383, distance: 73.9
click at [962, 383] on input "1 (728) 202-9950" at bounding box center [993, 390] width 324 height 28
drag, startPoint x: 934, startPoint y: 384, endPoint x: 719, endPoint y: 398, distance: 216.1
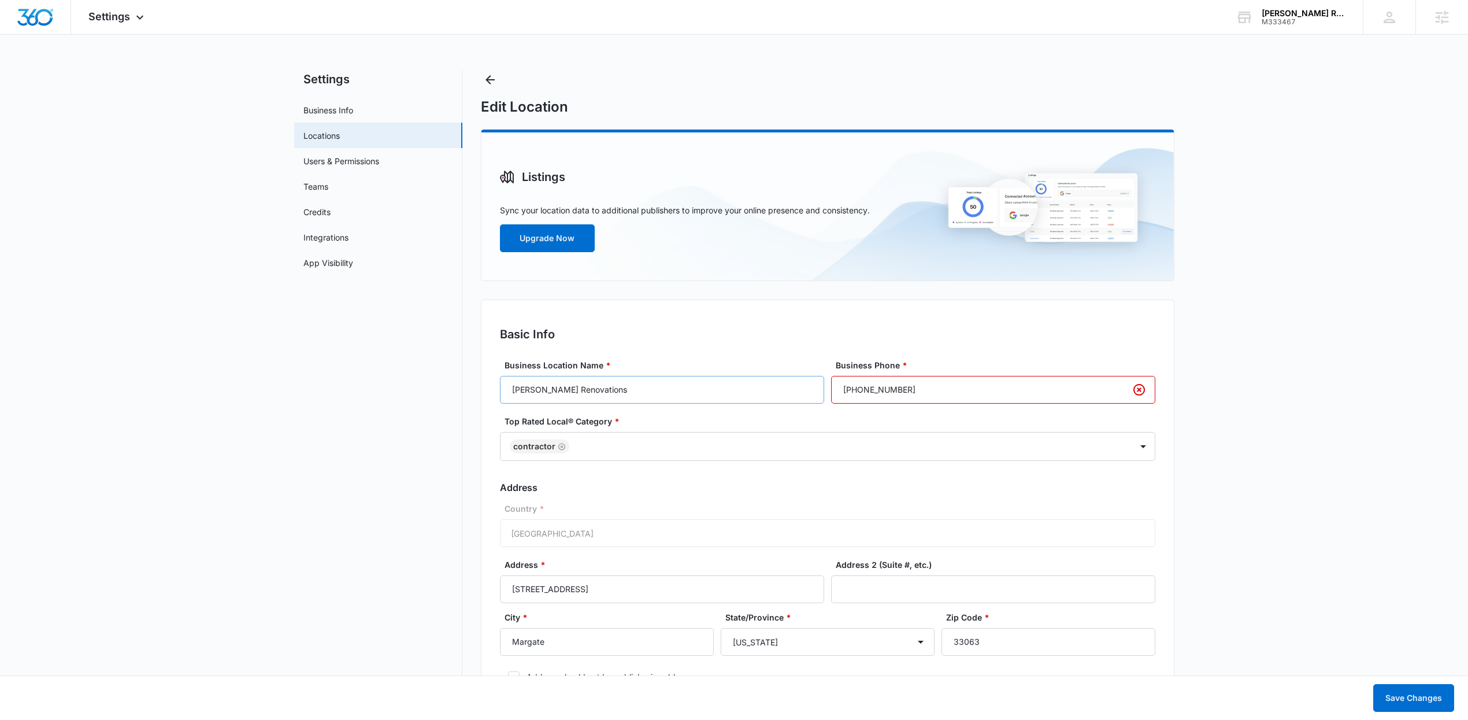
click at [719, 398] on div "Business Location Name * Serrano Renovations Business Phone * 1 (728) 202-9950" at bounding box center [828, 381] width 656 height 45
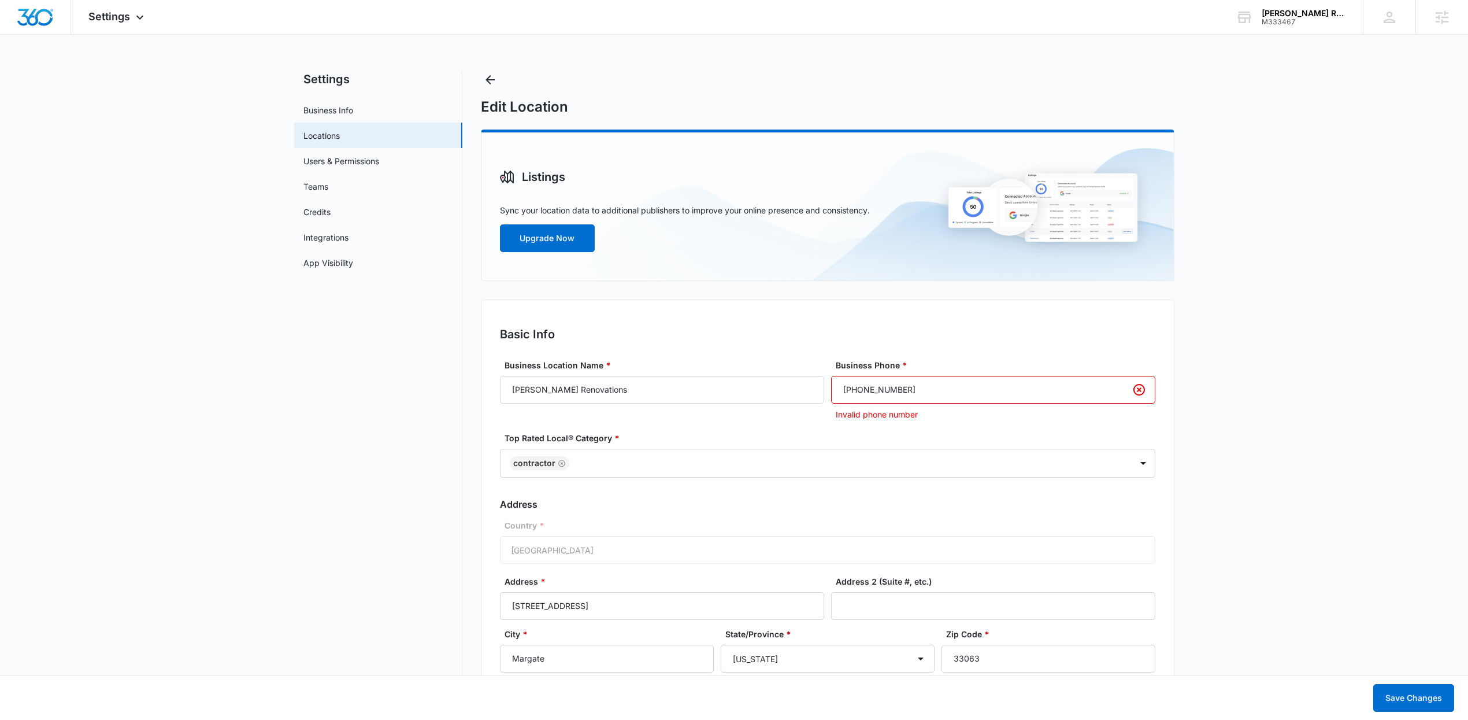
click at [919, 391] on input "(555) 555-5555" at bounding box center [993, 390] width 324 height 28
drag, startPoint x: 861, startPoint y: 388, endPoint x: 846, endPoint y: 388, distance: 15.0
click at [846, 388] on input "(555) 555-5555" at bounding box center [993, 390] width 324 height 28
type input "9"
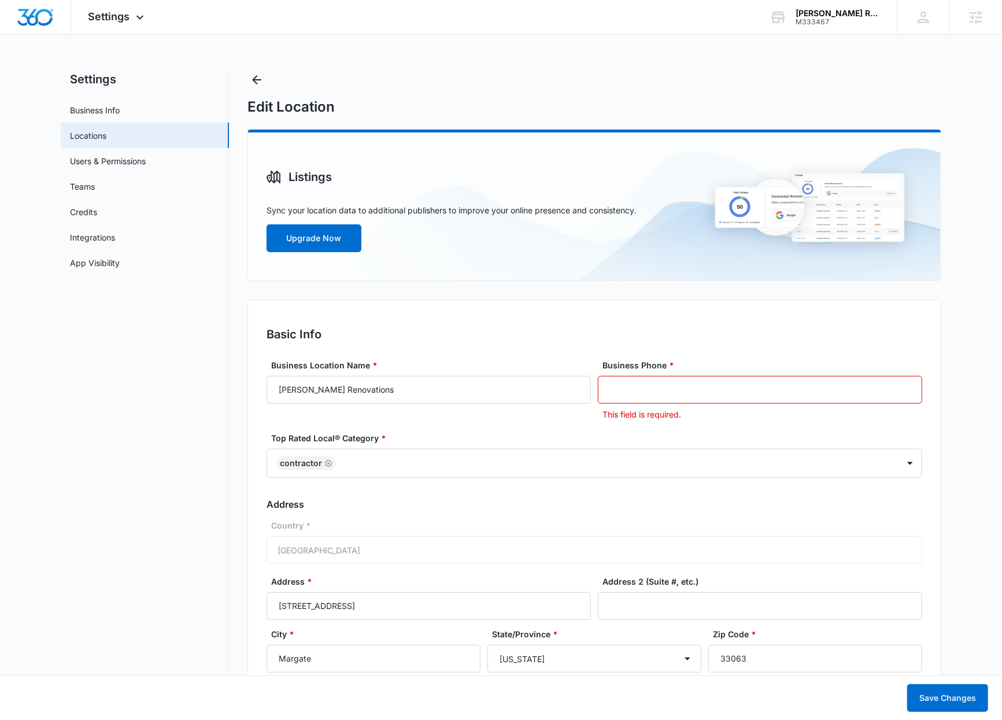
click at [717, 395] on input "Business Phone *" at bounding box center [760, 390] width 324 height 28
click at [733, 385] on input "Business Phone *" at bounding box center [760, 390] width 324 height 28
paste input "tel"
type input "(728) 202-9950"
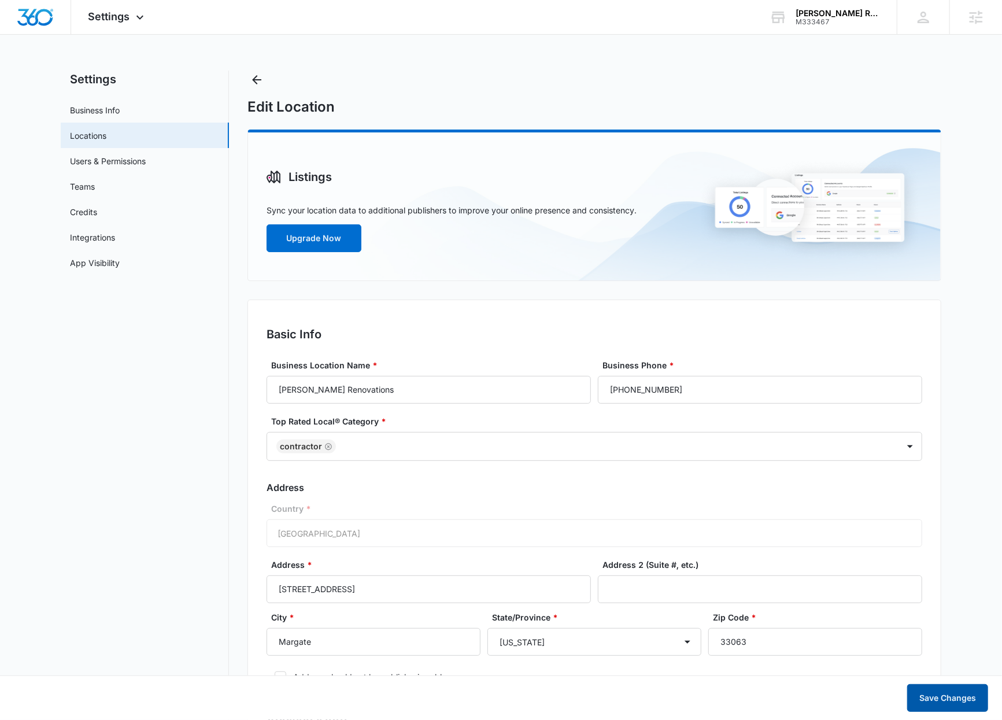
click at [934, 698] on button "Save Changes" at bounding box center [947, 698] width 81 height 28
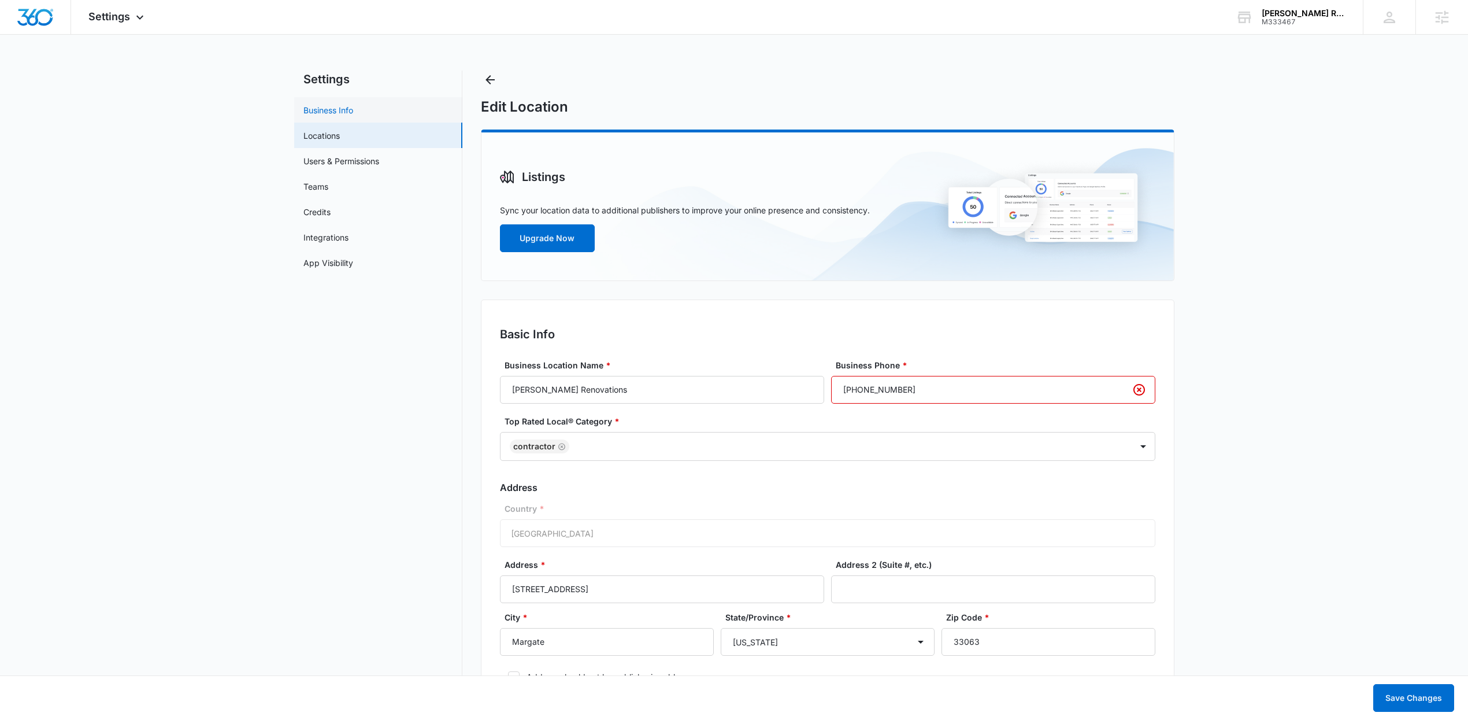
click at [344, 109] on link "Business Info" at bounding box center [328, 110] width 50 height 12
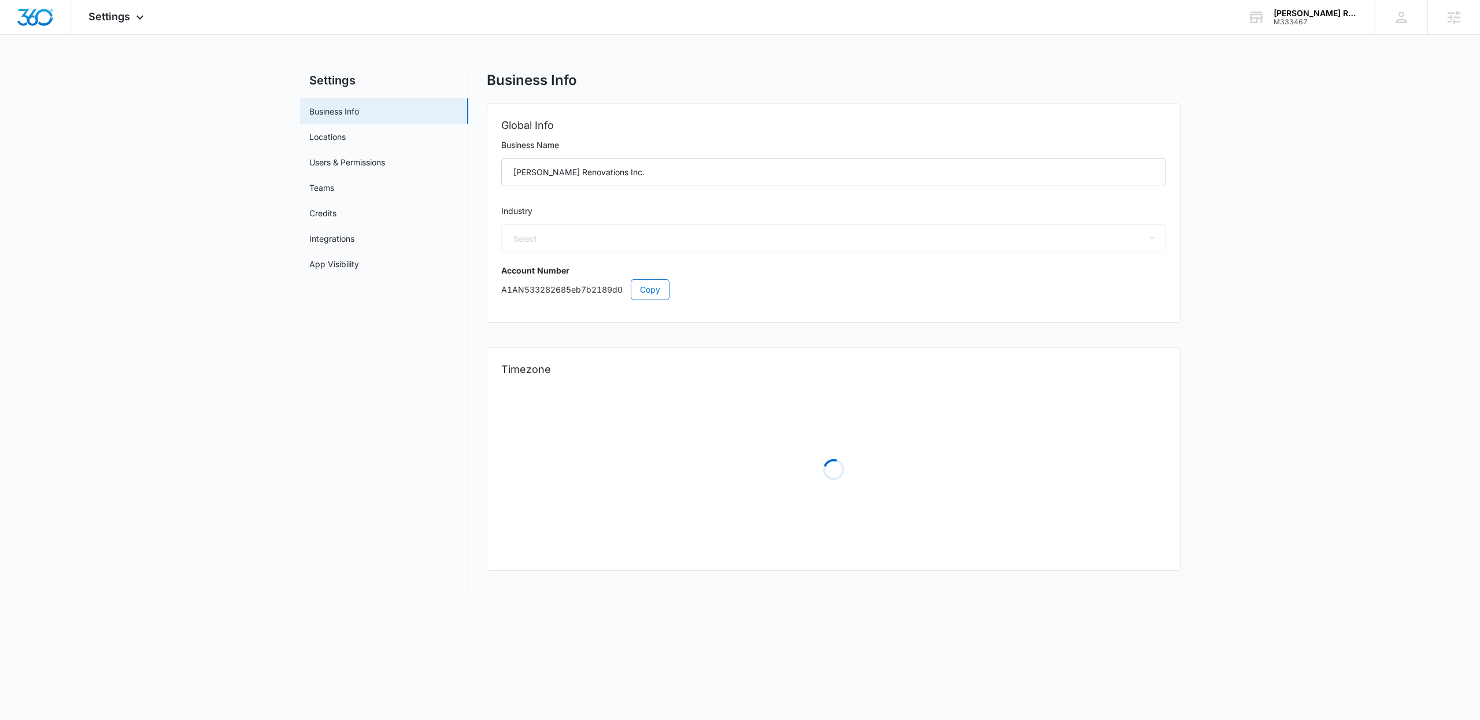
select select "4"
select select "US"
select select "America/New_York"
click at [648, 290] on span "Copy" at bounding box center [650, 289] width 20 height 13
click at [645, 290] on span "Copy" at bounding box center [650, 289] width 20 height 13
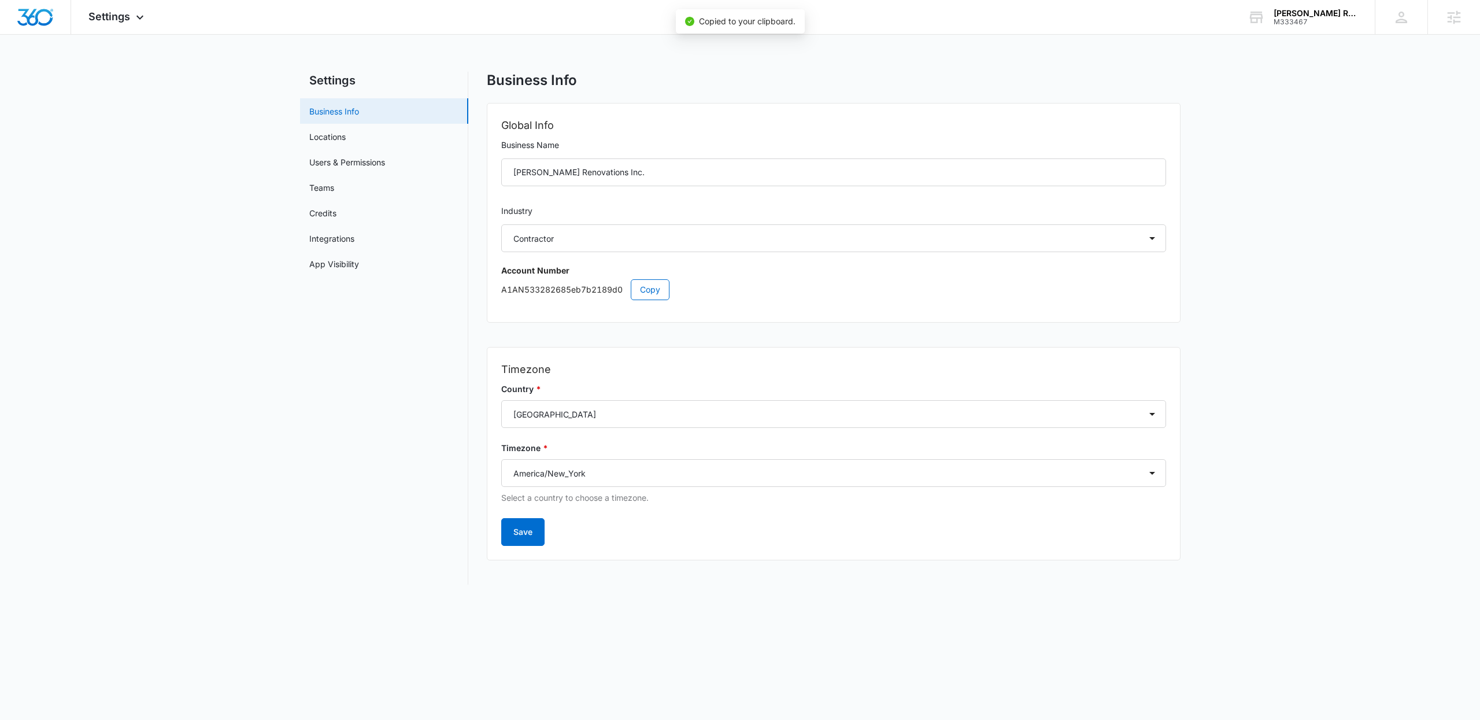
click at [335, 108] on link "Business Info" at bounding box center [334, 111] width 50 height 12
click at [128, 26] on div "Settings Apps Reputation Forms CRM Email Social Payments Content Ads Intelligen…" at bounding box center [117, 17] width 93 height 34
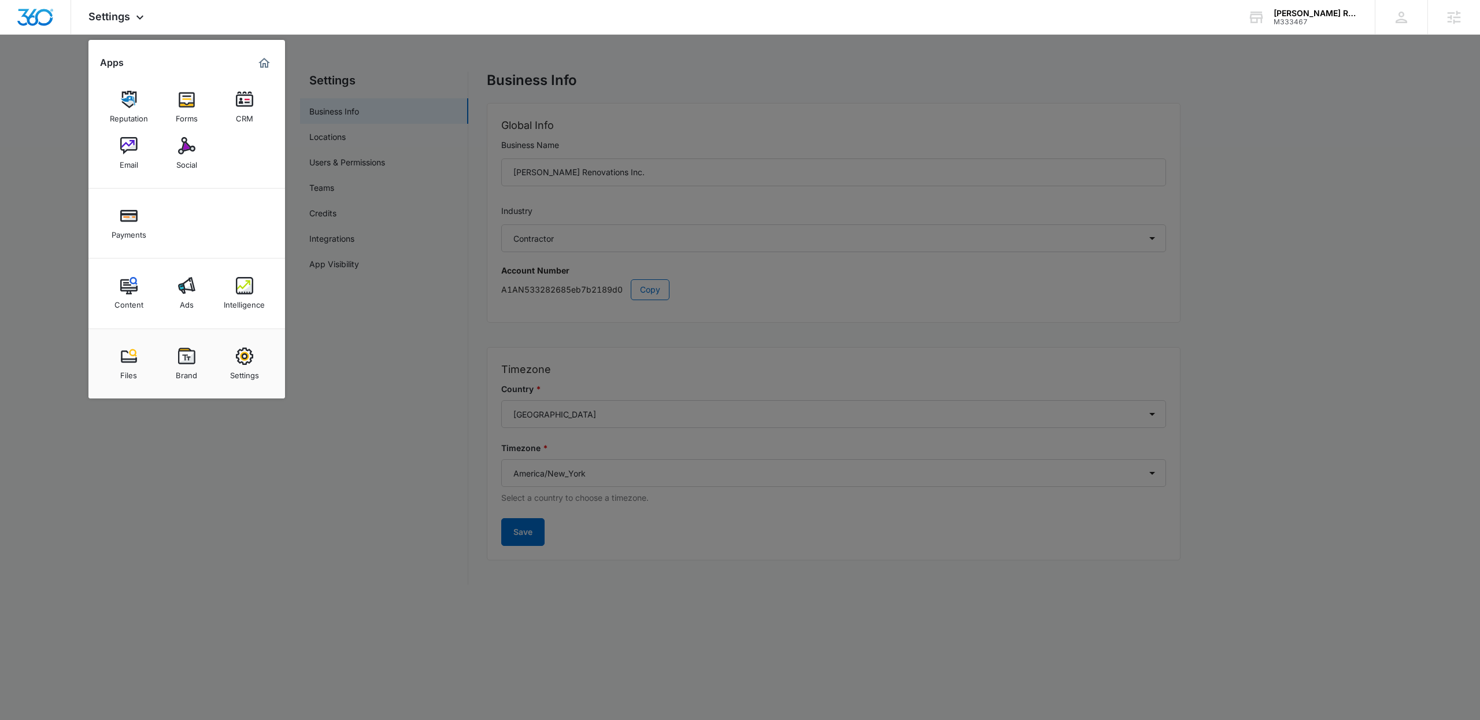
drag, startPoint x: 775, startPoint y: 124, endPoint x: 821, endPoint y: 138, distance: 48.1
click at [776, 124] on div at bounding box center [740, 360] width 1480 height 720
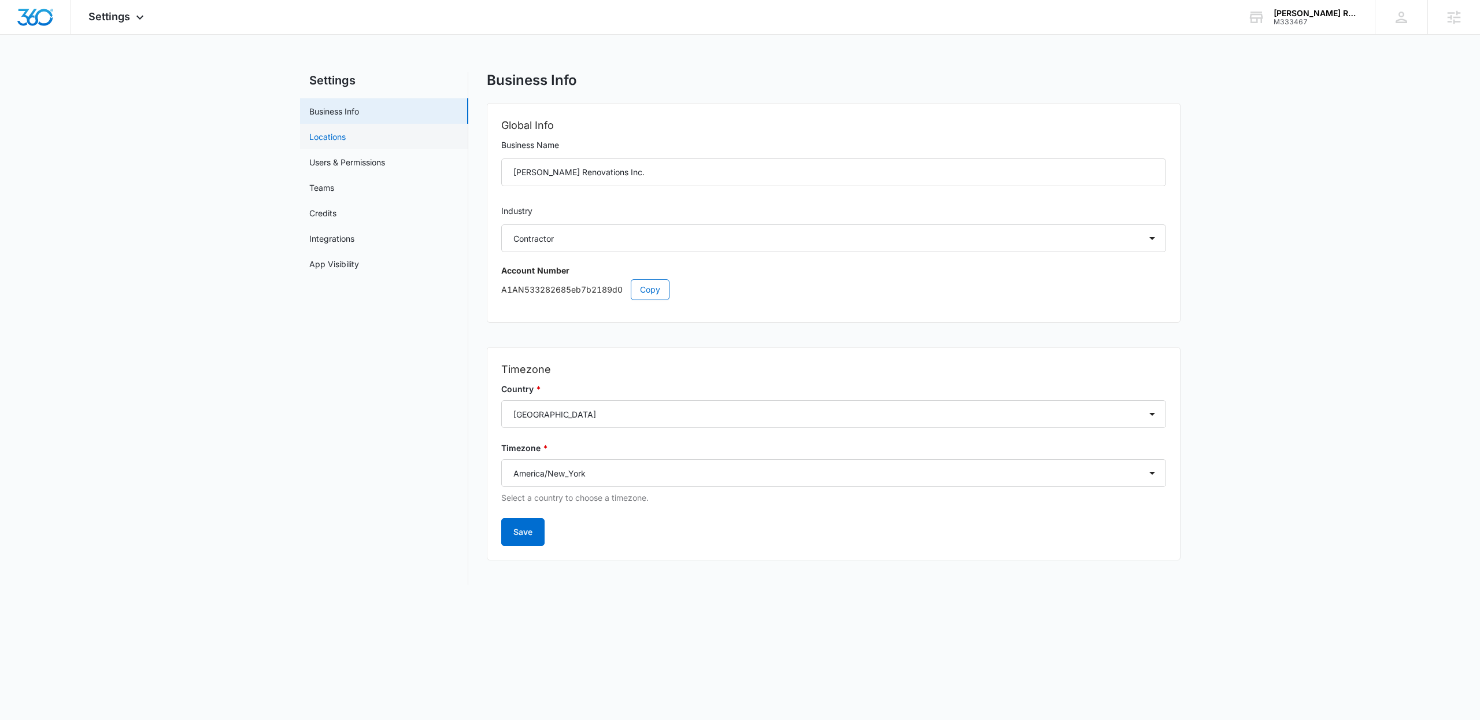
click at [327, 131] on link "Locations" at bounding box center [327, 137] width 36 height 12
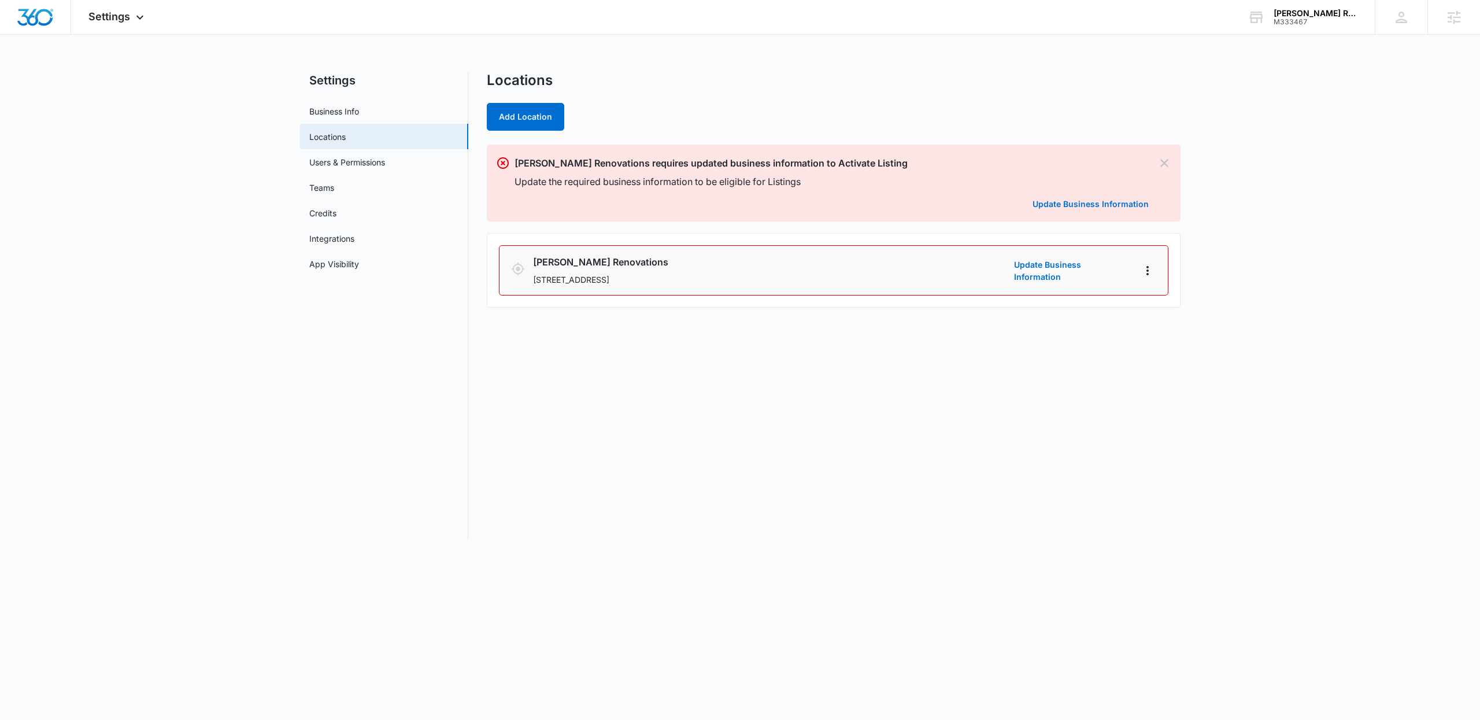
drag, startPoint x: 1253, startPoint y: 375, endPoint x: 1113, endPoint y: 291, distance: 162.6
click at [1251, 375] on main "Settings Business Info Locations Users & Permissions Teams Credits Integrations…" at bounding box center [740, 313] width 1480 height 482
click at [1083, 264] on link "Update Business Information" at bounding box center [1072, 270] width 116 height 24
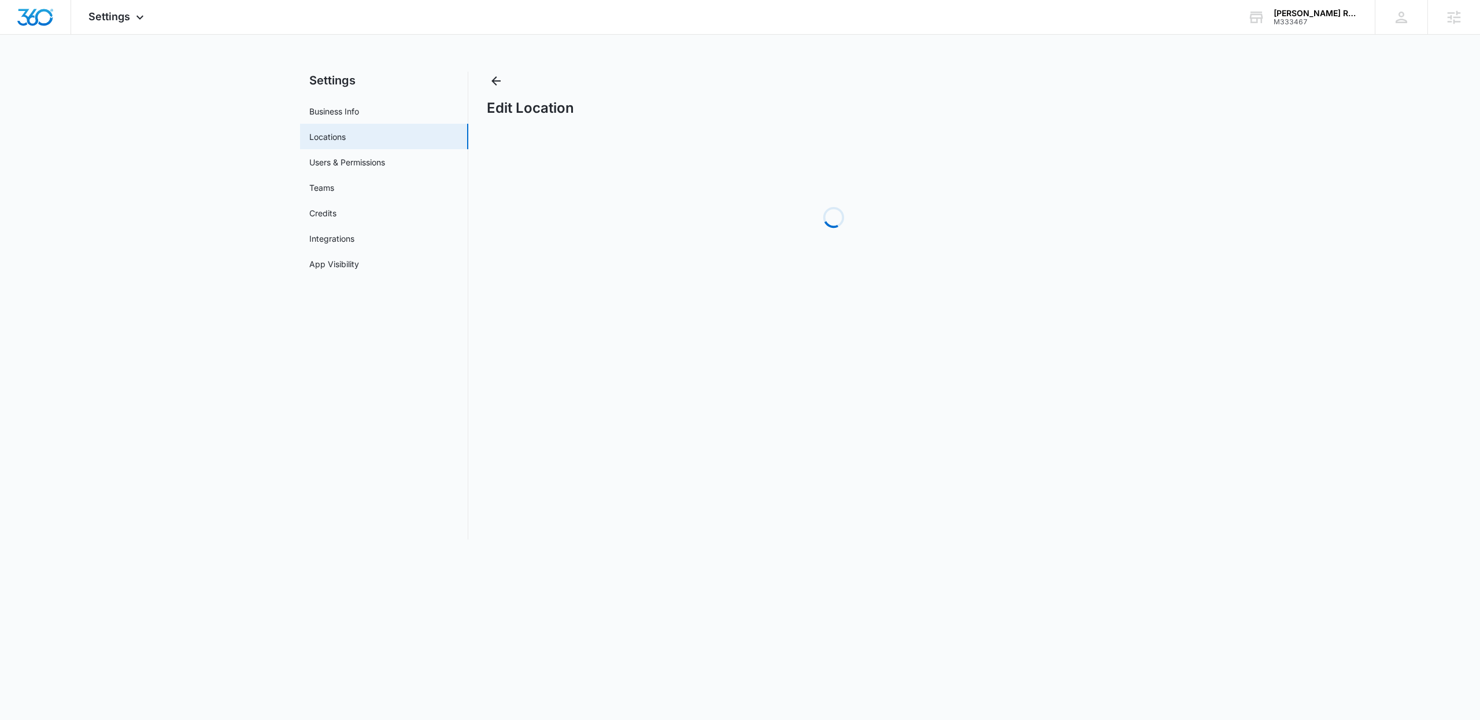
select select "[US_STATE]"
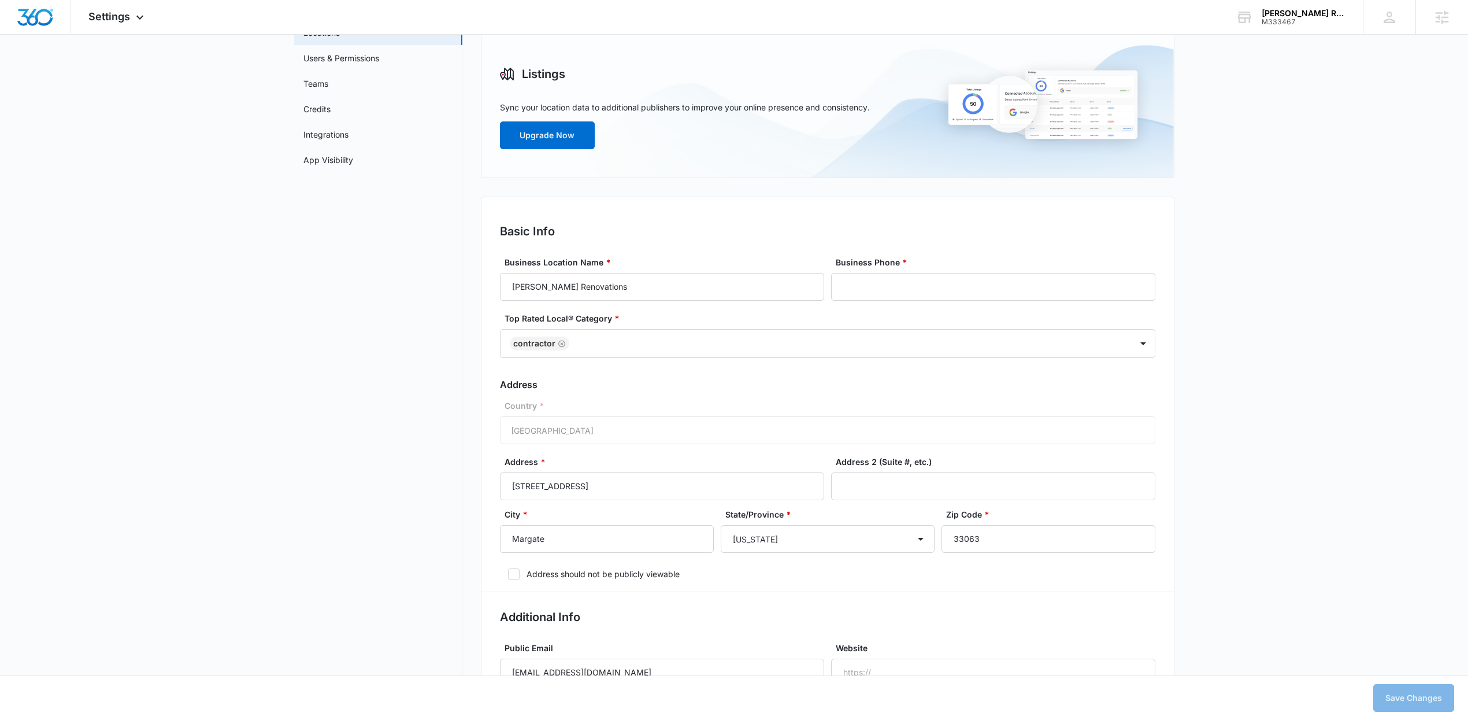
scroll to position [108, 0]
click at [932, 282] on input "Business Phone *" at bounding box center [993, 283] width 324 height 28
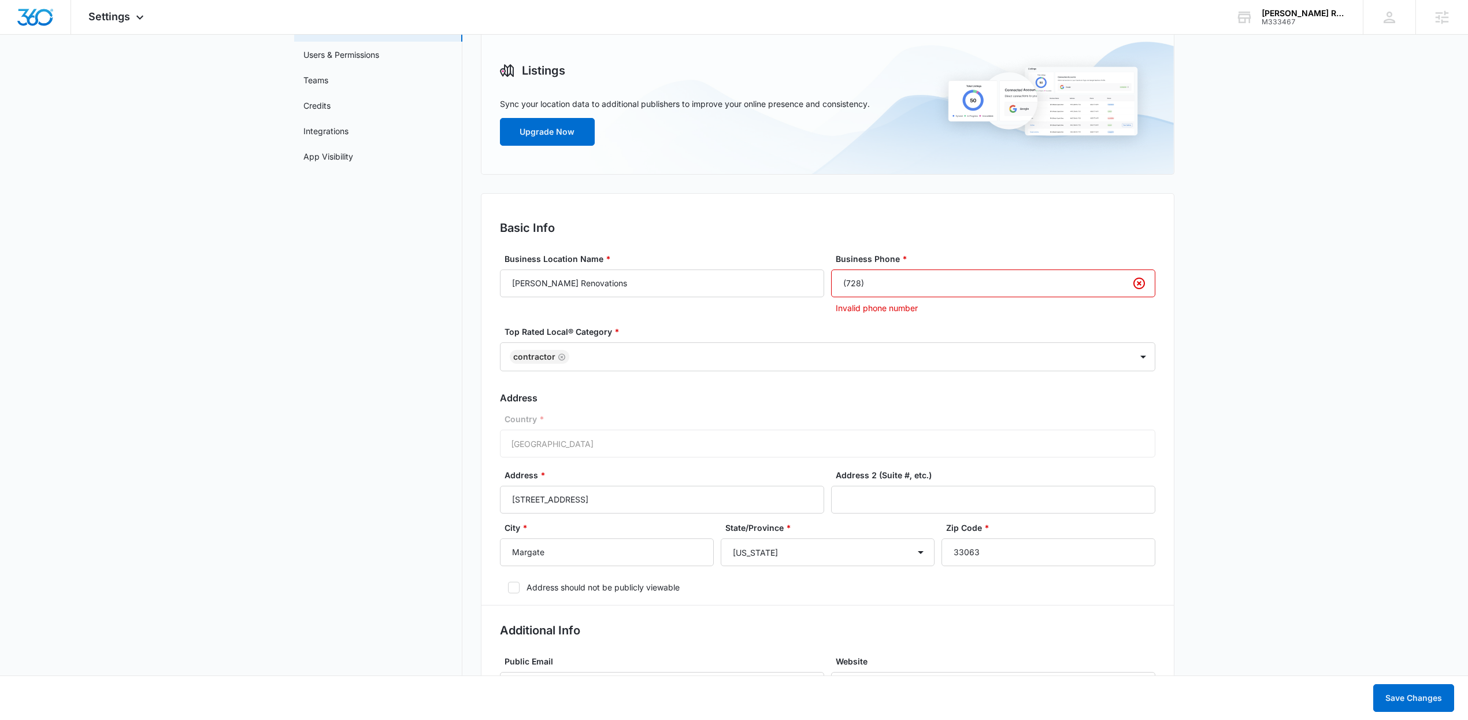
type input "(728) 202-9950"
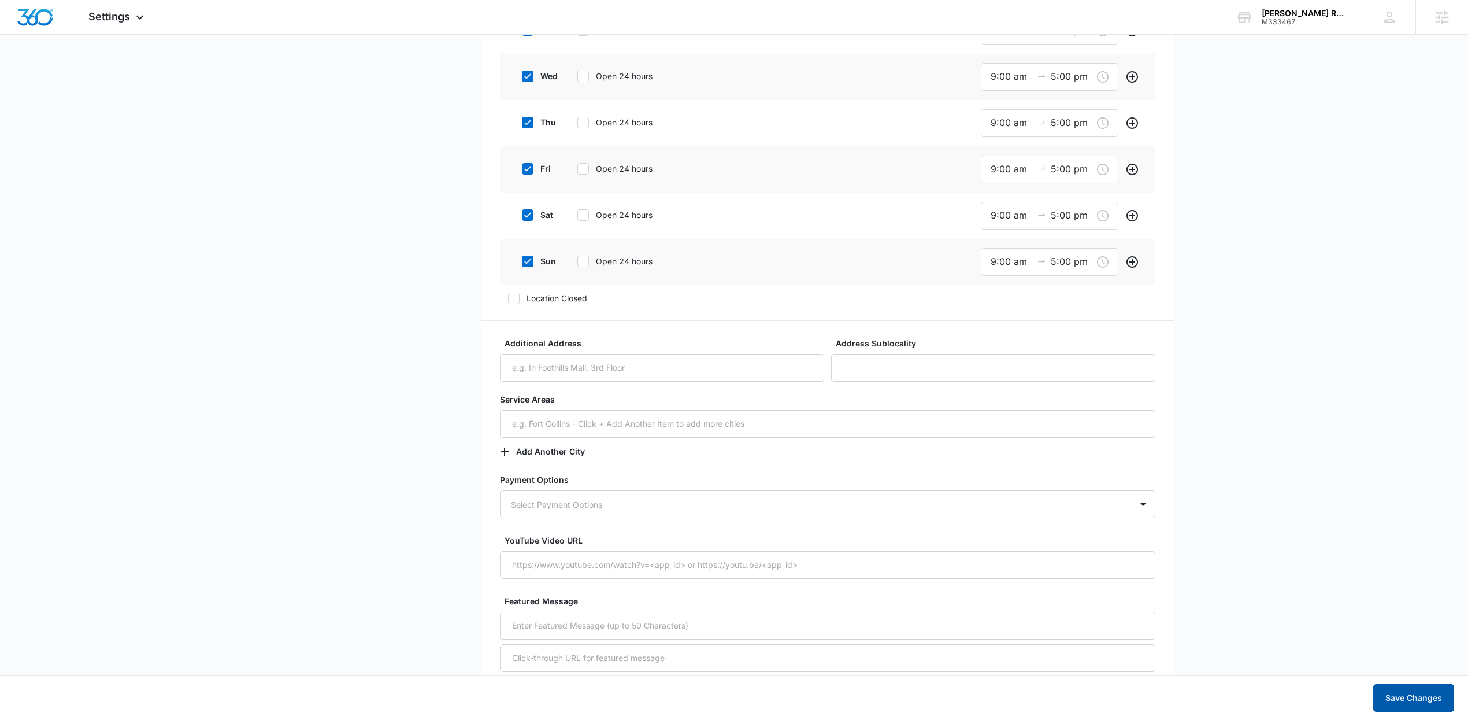
click at [1386, 701] on button "Save Changes" at bounding box center [1413, 698] width 81 height 28
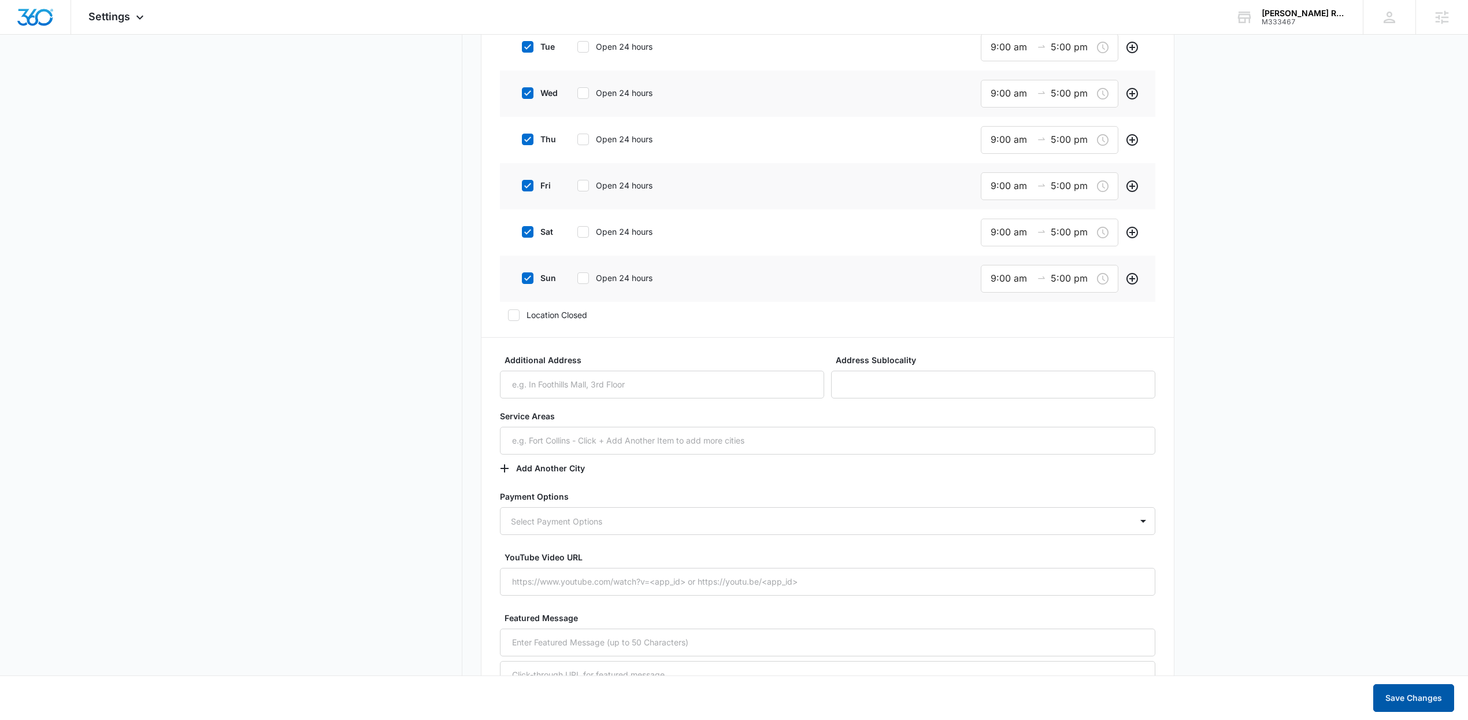
scroll to position [597, 0]
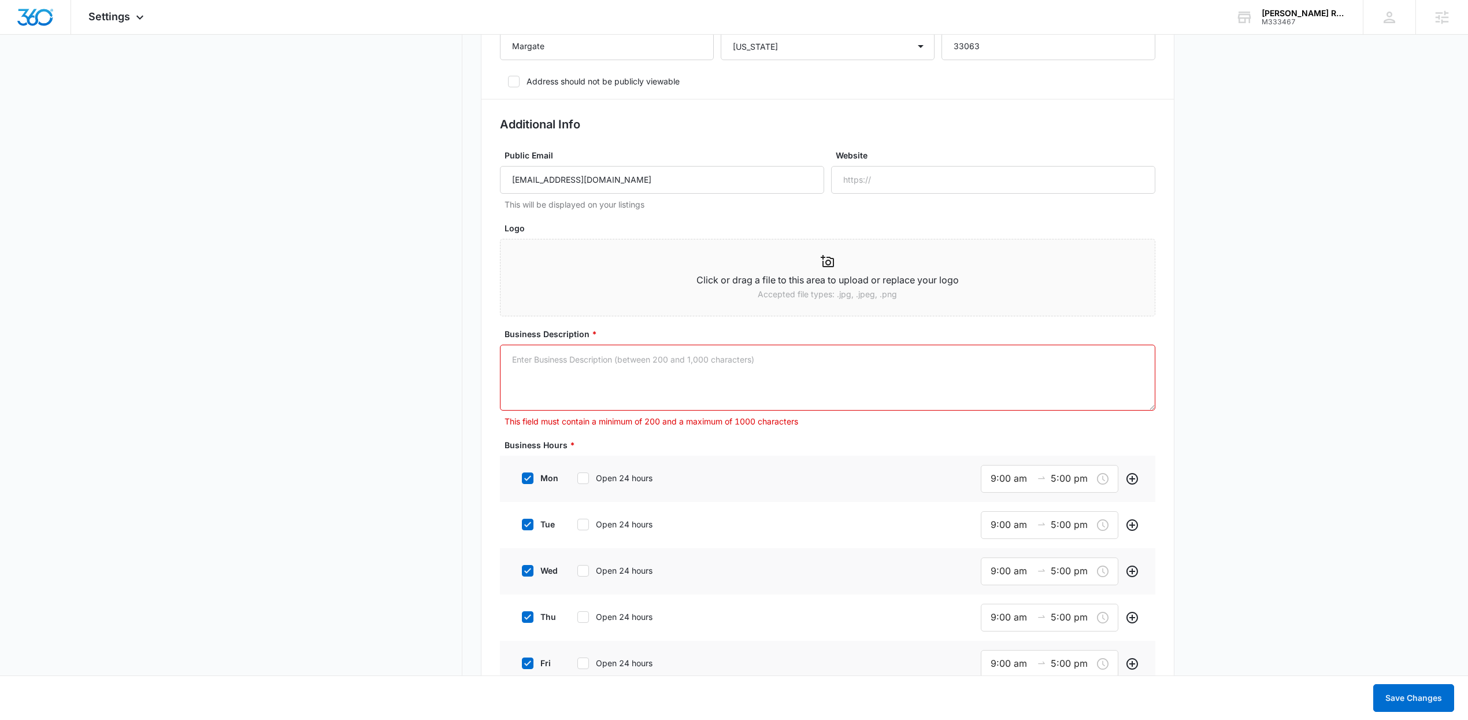
paste textarea "Family-owned business specializing in residential renovations like kitchens, ba…"
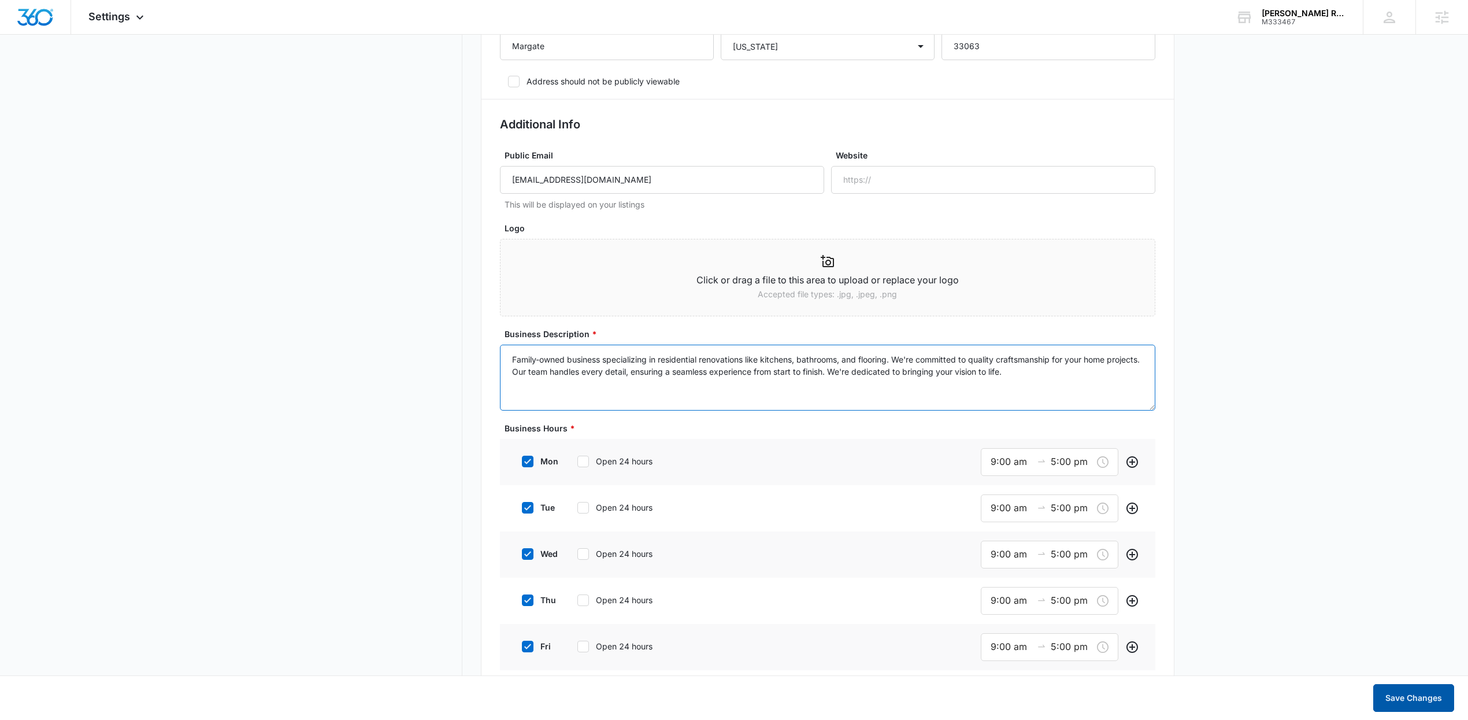
type textarea "Family-owned business specializing in residential renovations like kitchens, ba…"
click at [1421, 697] on button "Save Changes" at bounding box center [1413, 698] width 81 height 28
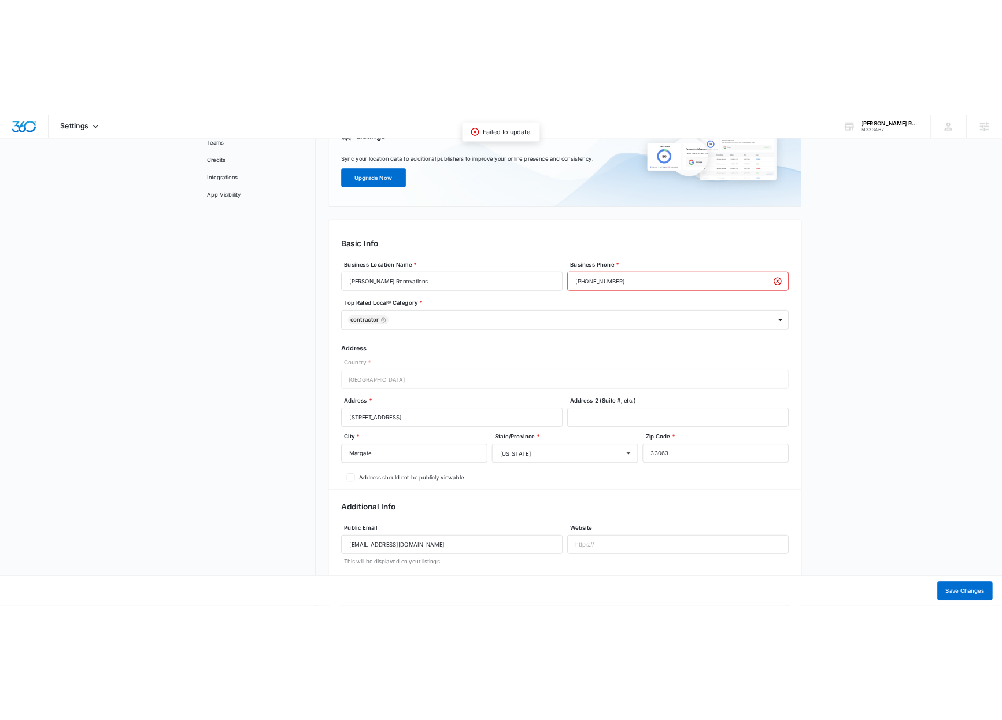
scroll to position [72, 0]
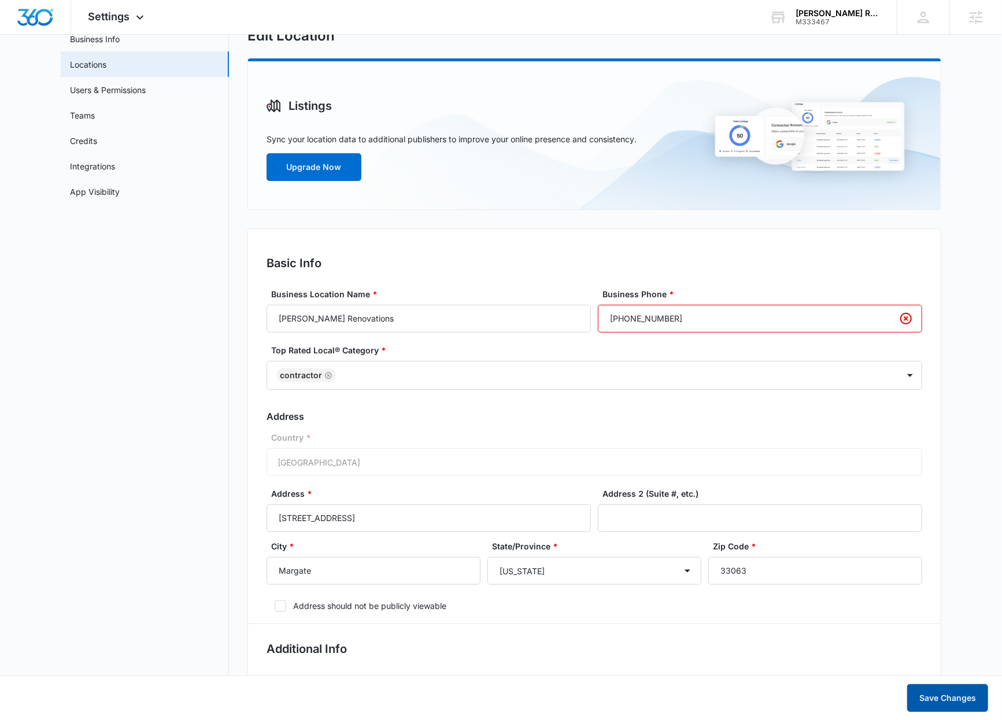
click at [935, 708] on button "Save Changes" at bounding box center [947, 698] width 81 height 28
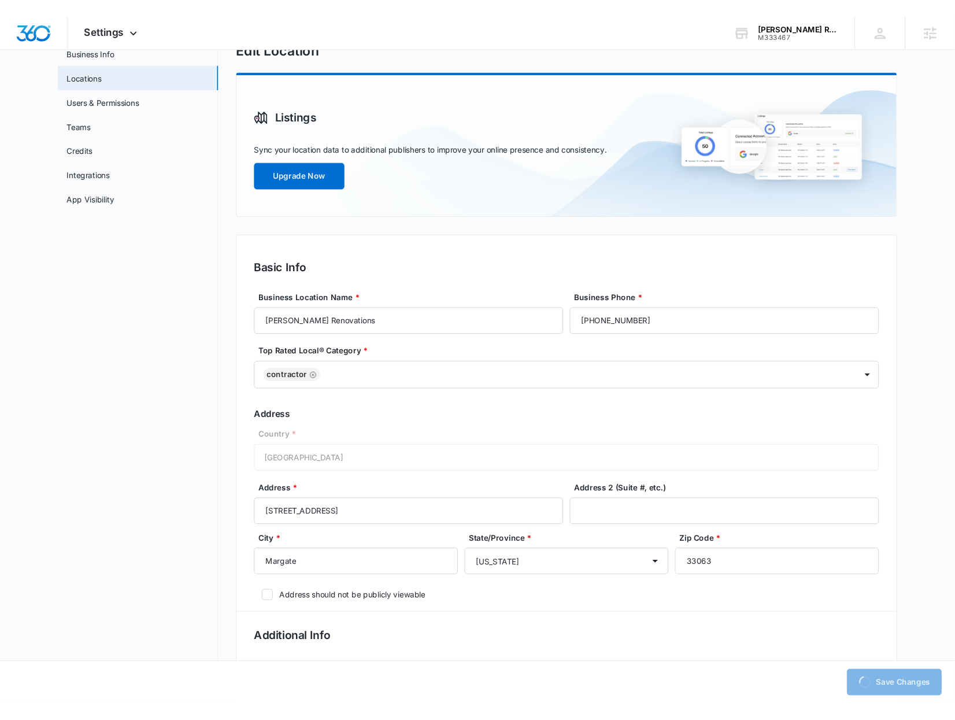
scroll to position [75, 0]
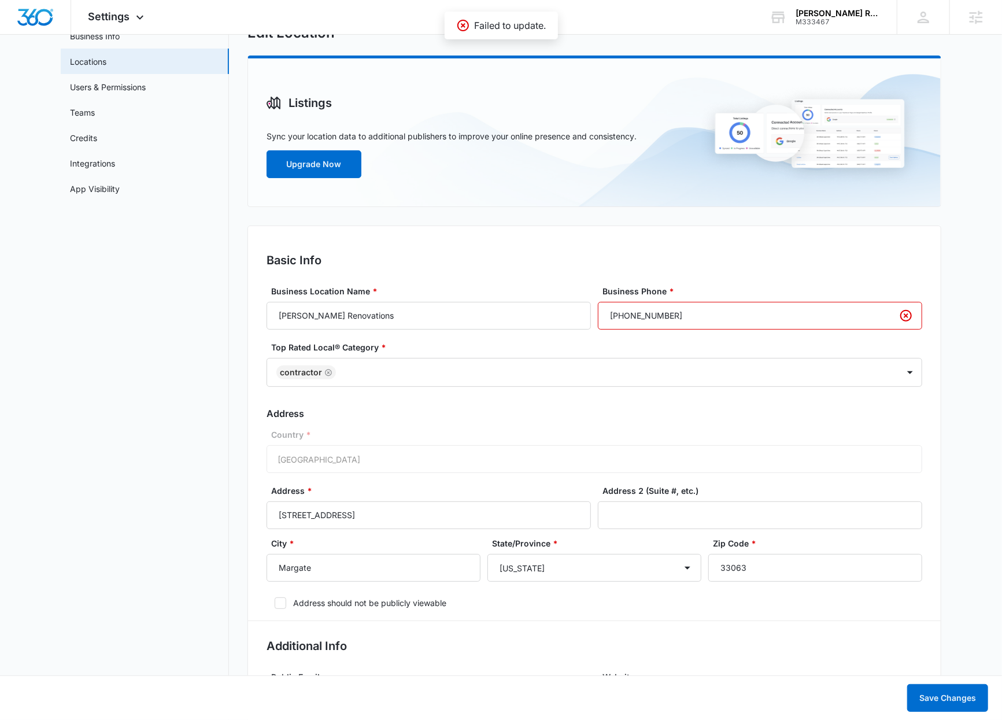
click at [828, 317] on input "(728) 202-9950" at bounding box center [760, 316] width 324 height 28
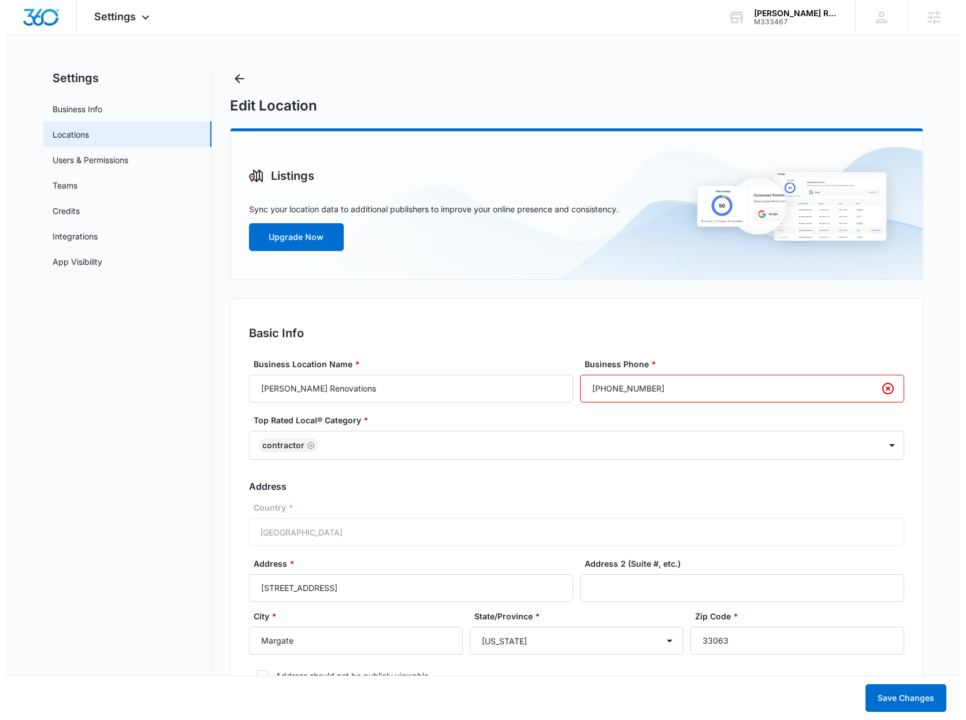
scroll to position [0, 0]
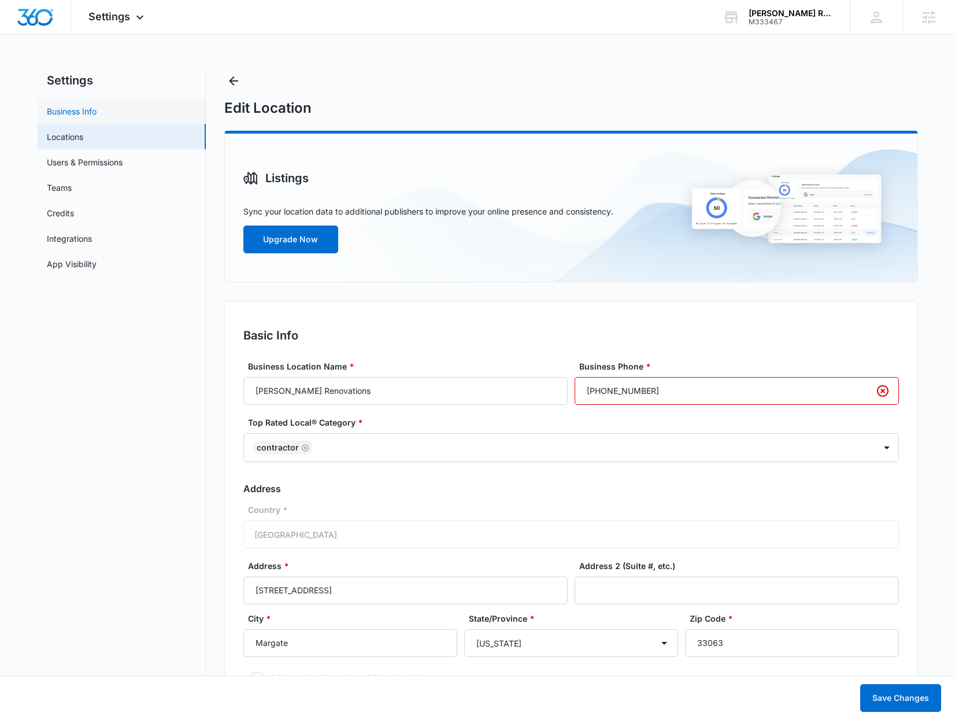
click at [80, 110] on link "Business Info" at bounding box center [72, 111] width 50 height 12
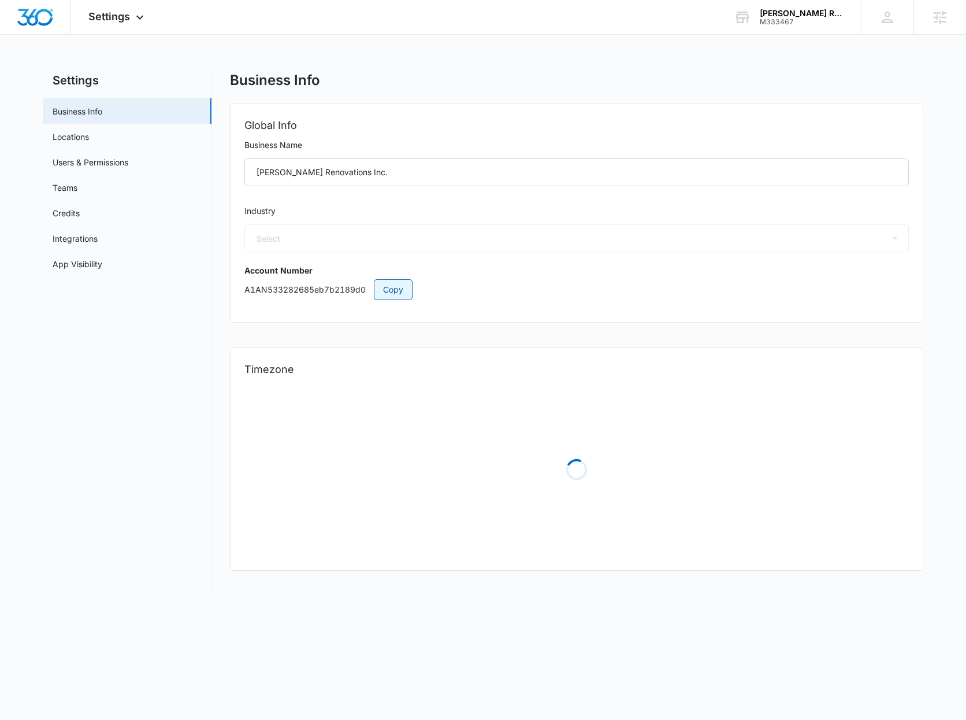
select select "4"
select select "US"
select select "America/New_York"
click at [393, 286] on span "Copy" at bounding box center [393, 289] width 20 height 13
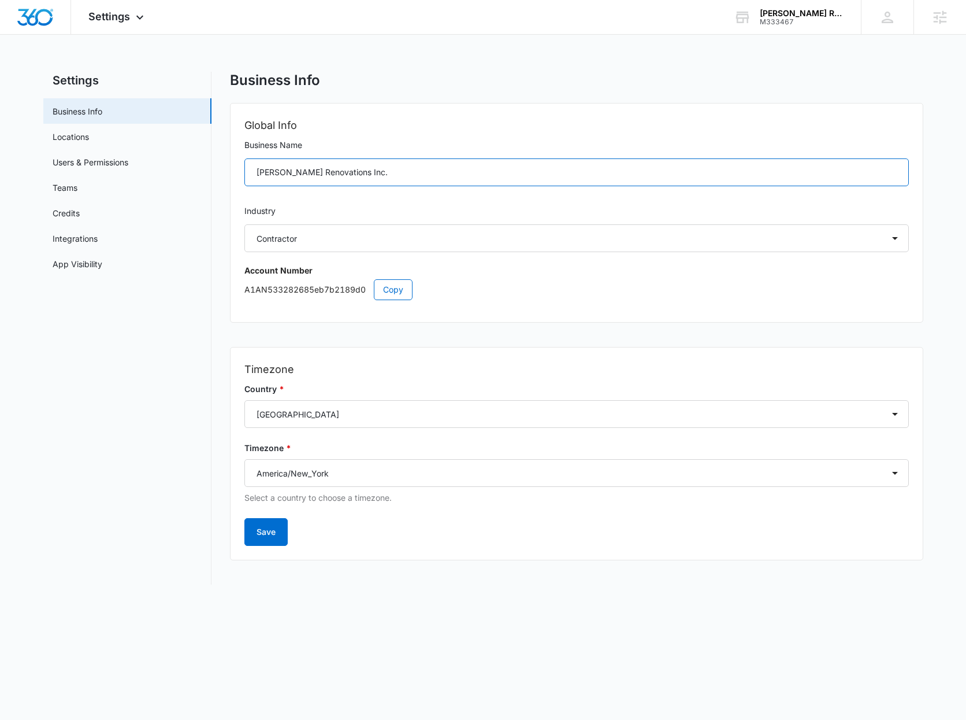
click at [388, 177] on input "[PERSON_NAME] Renovations Inc." at bounding box center [577, 172] width 665 height 28
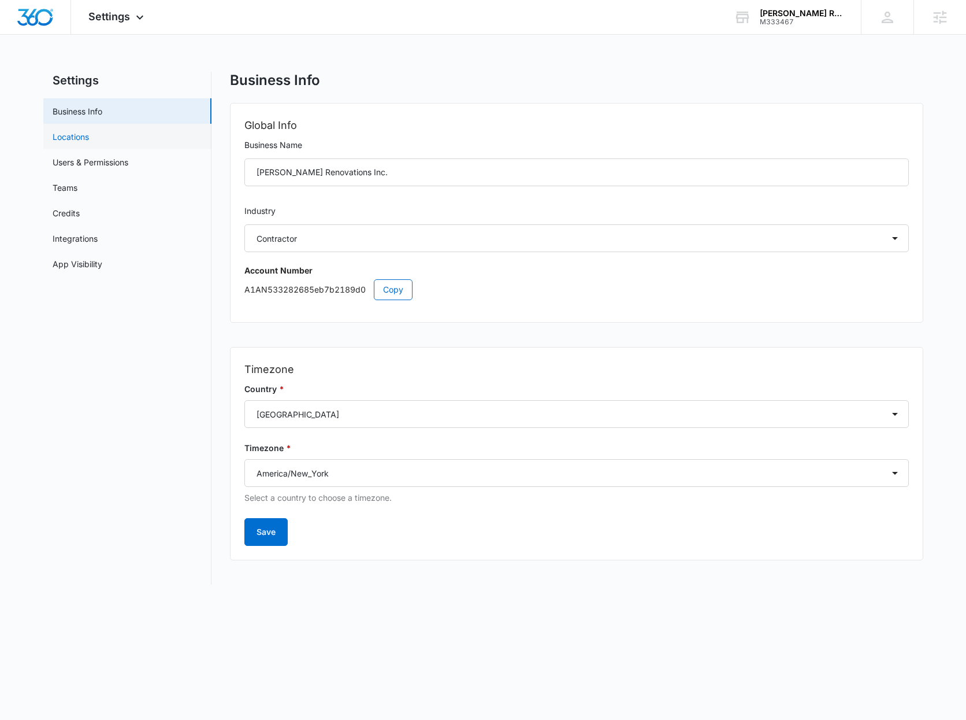
click at [78, 134] on link "Locations" at bounding box center [71, 137] width 36 height 12
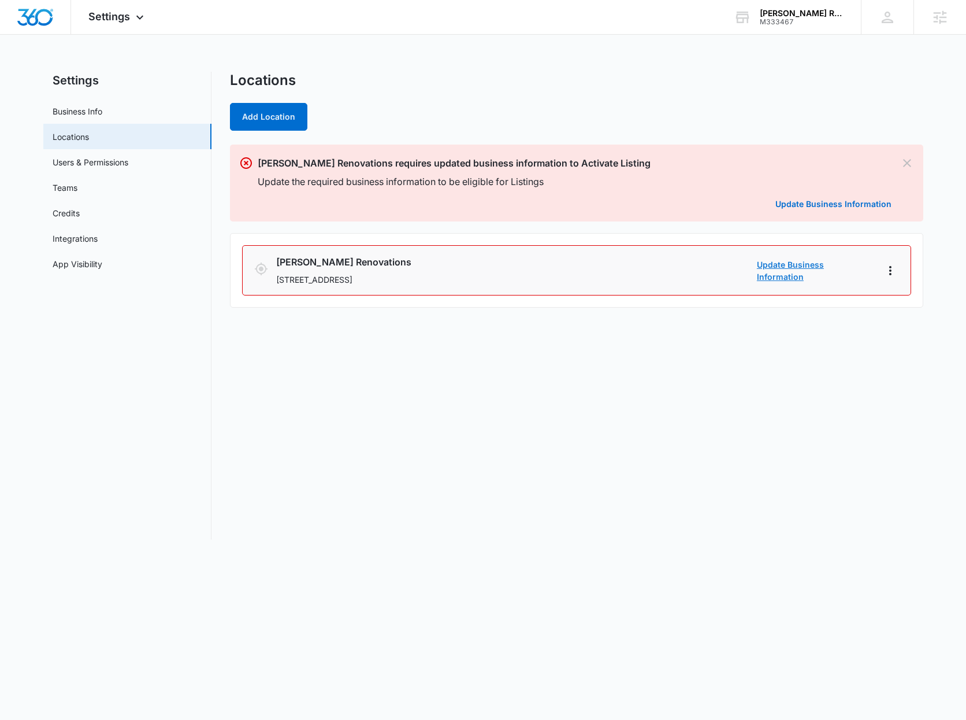
click at [770, 268] on link "Update Business Information" at bounding box center [815, 270] width 116 height 24
select select "[US_STATE]"
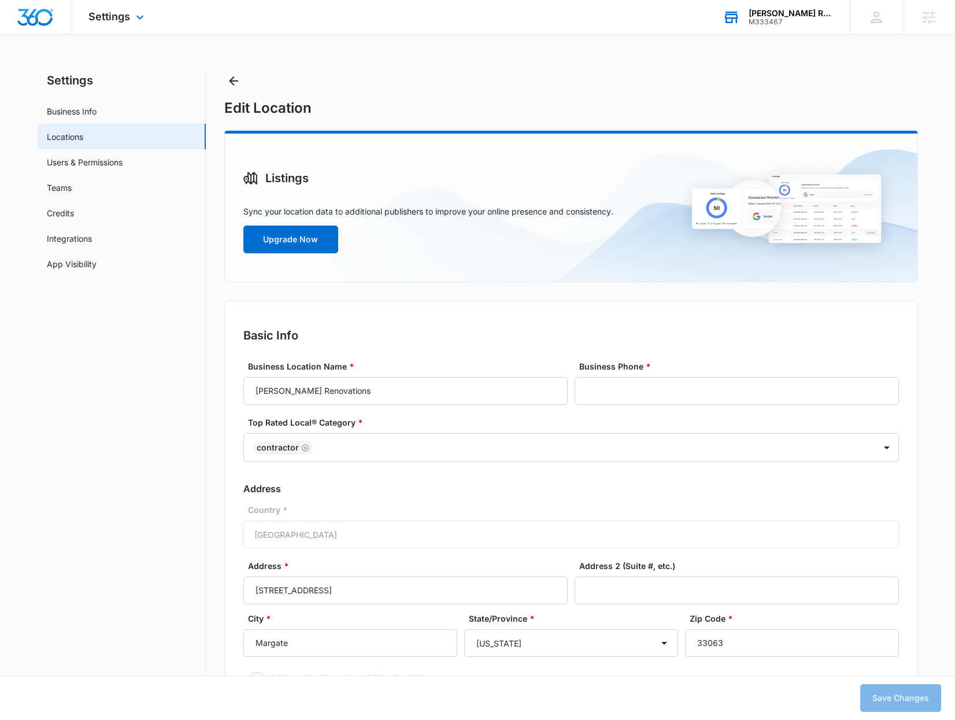
click at [773, 18] on div "M333467" at bounding box center [791, 22] width 84 height 8
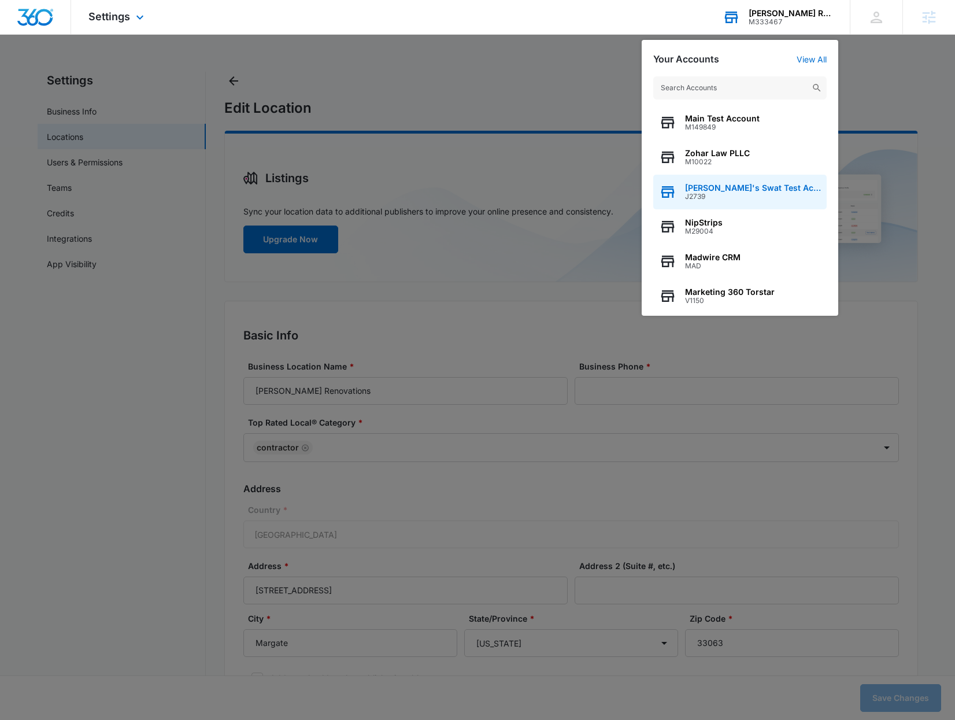
click at [713, 186] on span "[PERSON_NAME]'s Swat Test Account" at bounding box center [753, 187] width 136 height 9
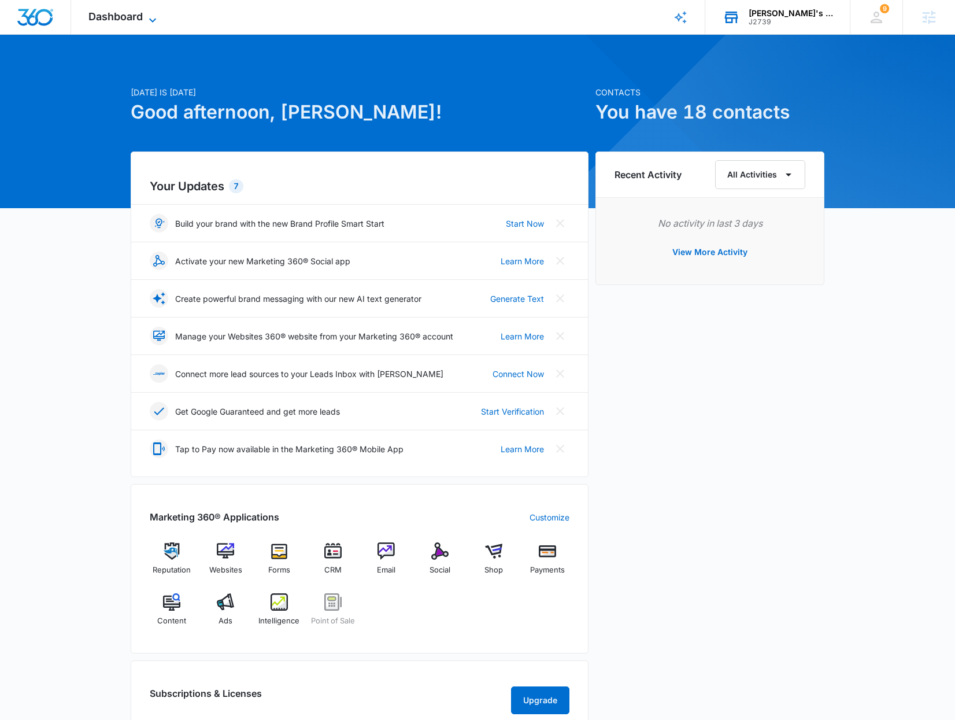
click at [129, 13] on span "Dashboard" at bounding box center [115, 16] width 54 height 12
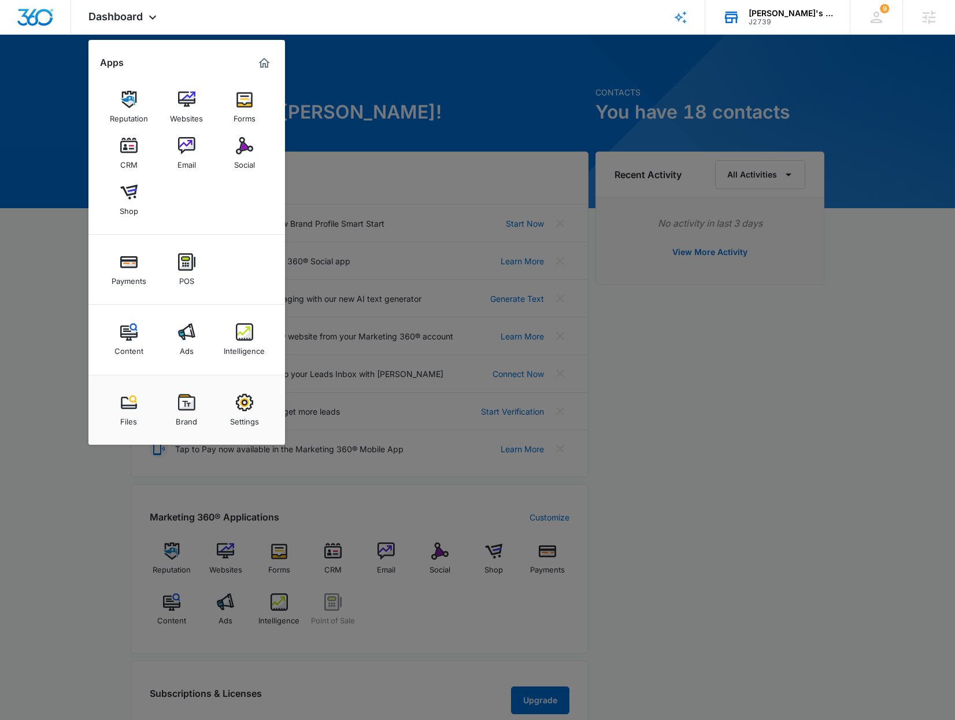
drag, startPoint x: 243, startPoint y: 413, endPoint x: 240, endPoint y: 405, distance: 8.1
click at [243, 412] on div "Settings" at bounding box center [244, 418] width 29 height 15
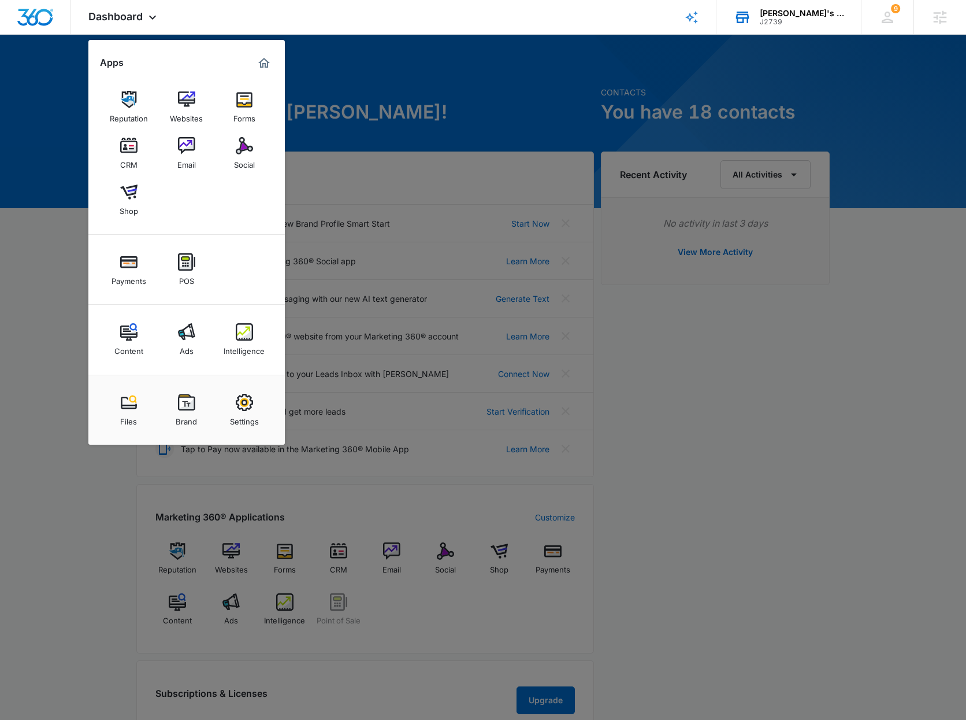
select select "33"
select select "US"
select select "America/[GEOGRAPHIC_DATA]"
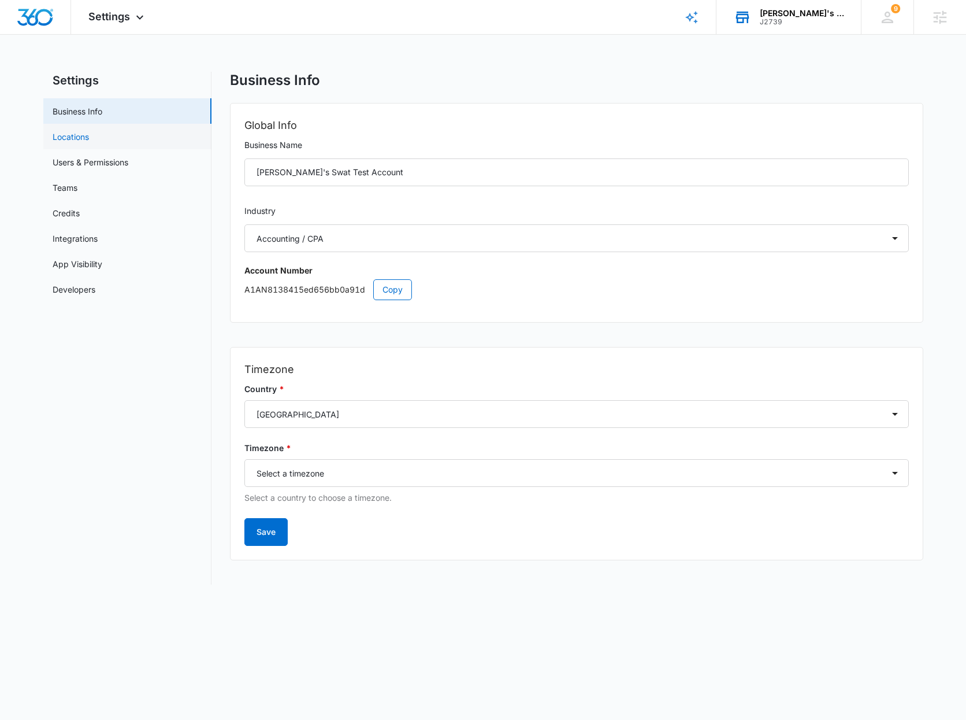
click at [83, 139] on link "Locations" at bounding box center [71, 137] width 36 height 12
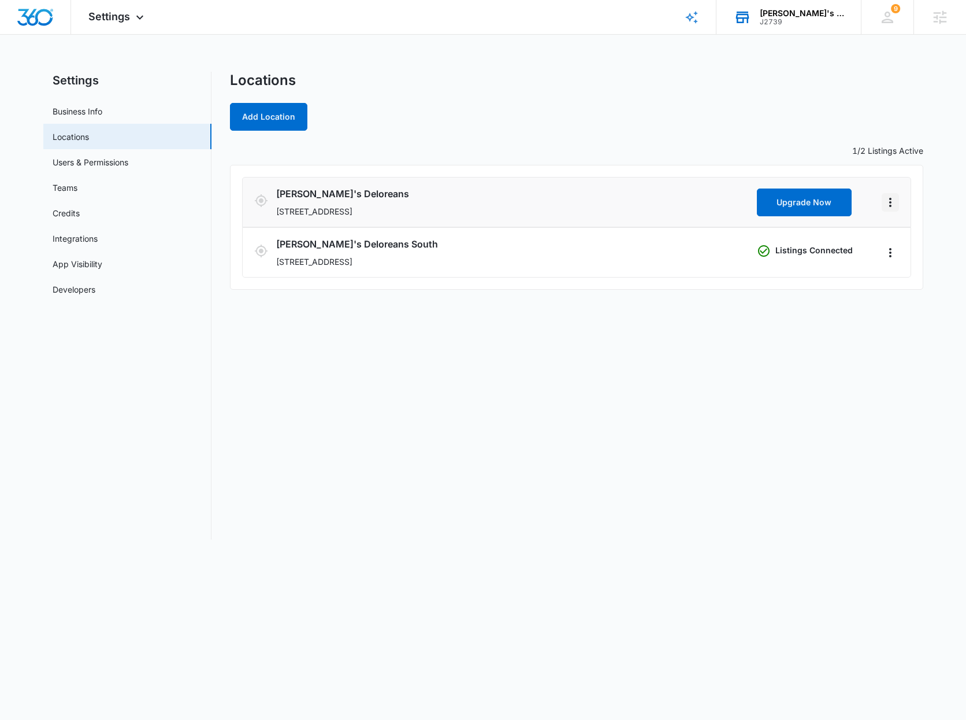
click at [888, 203] on icon "Actions" at bounding box center [891, 202] width 14 height 14
click at [901, 233] on link "Edit" at bounding box center [903, 235] width 14 height 10
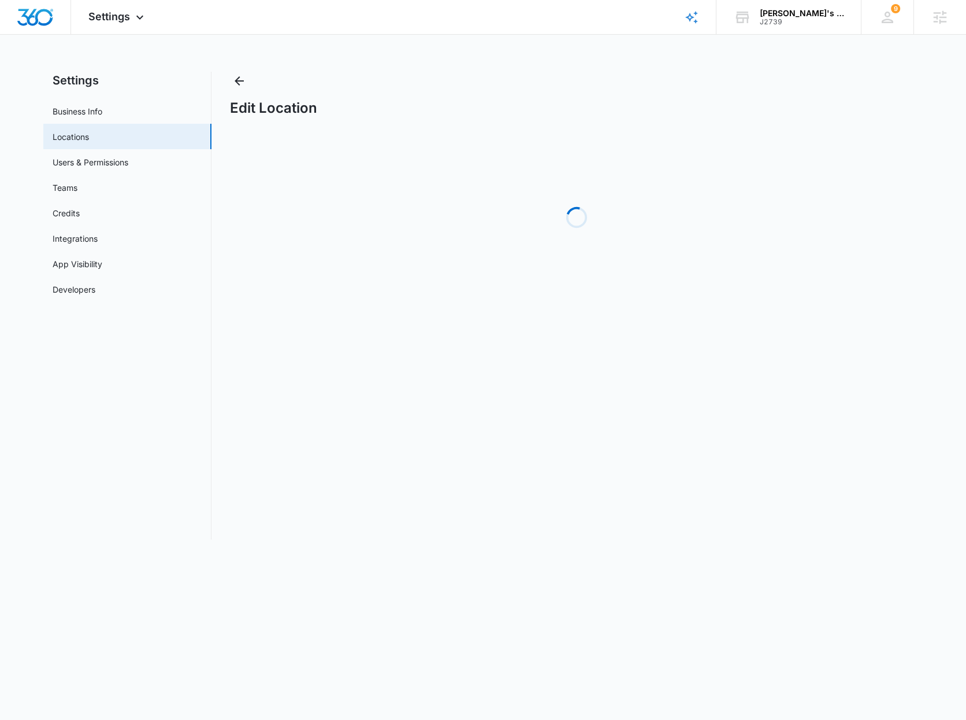
select select "[US_STATE]"
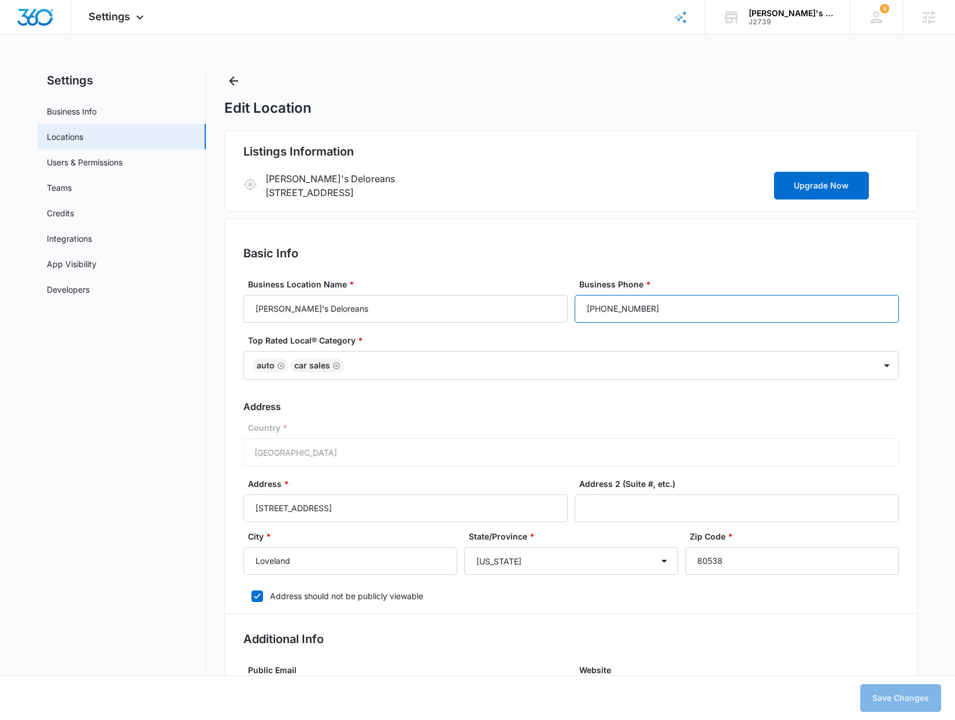
click at [663, 313] on input "(970) 512-4598" at bounding box center [737, 309] width 324 height 28
click at [671, 311] on input "(970) 512-4598" at bounding box center [737, 309] width 324 height 28
click at [669, 312] on input "(970) 512-4598" at bounding box center [737, 309] width 324 height 28
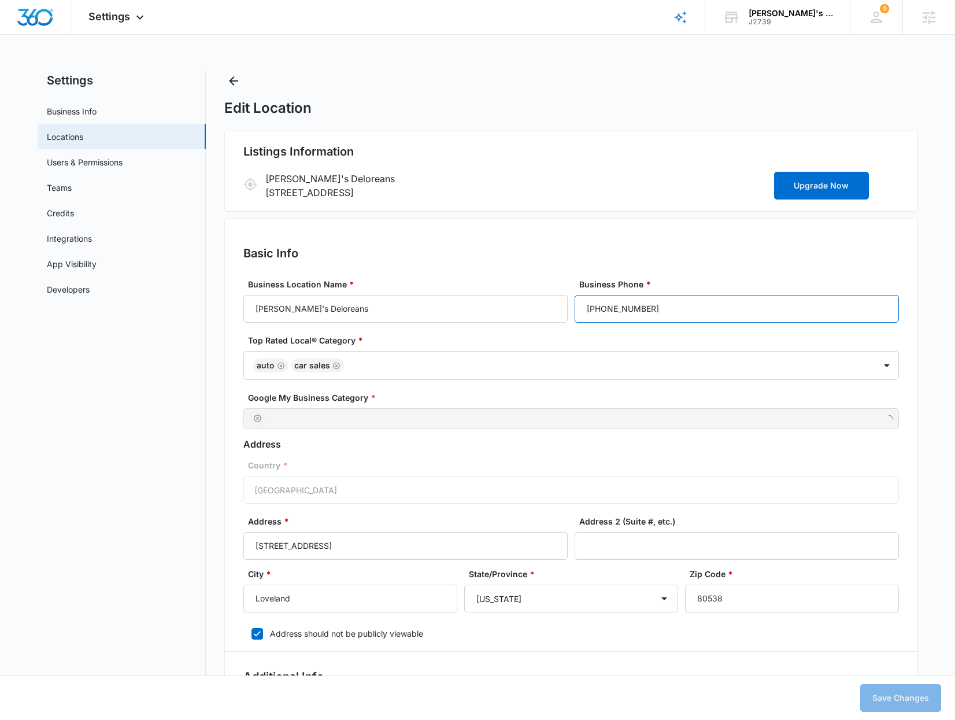
click at [671, 311] on input "(970) 512-4598" at bounding box center [737, 309] width 324 height 28
click at [670, 312] on input "(970) 512-4598" at bounding box center [737, 309] width 324 height 28
click at [669, 312] on input "(970) 512-4598" at bounding box center [737, 309] width 324 height 28
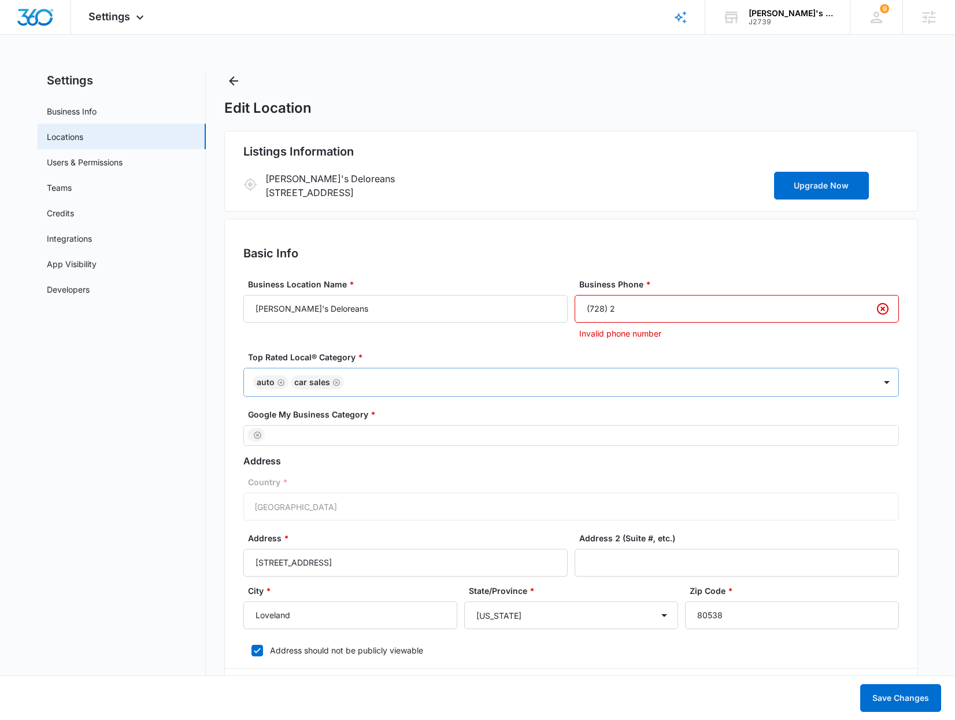
type input "(728) 202-9950"
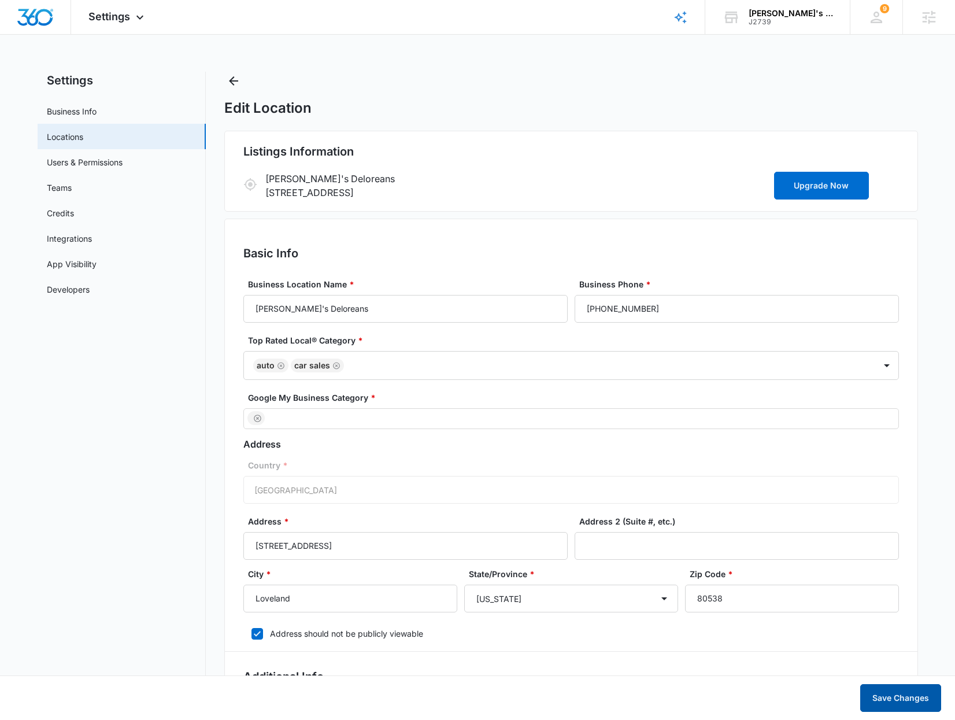
click at [890, 706] on button "Save Changes" at bounding box center [900, 698] width 81 height 28
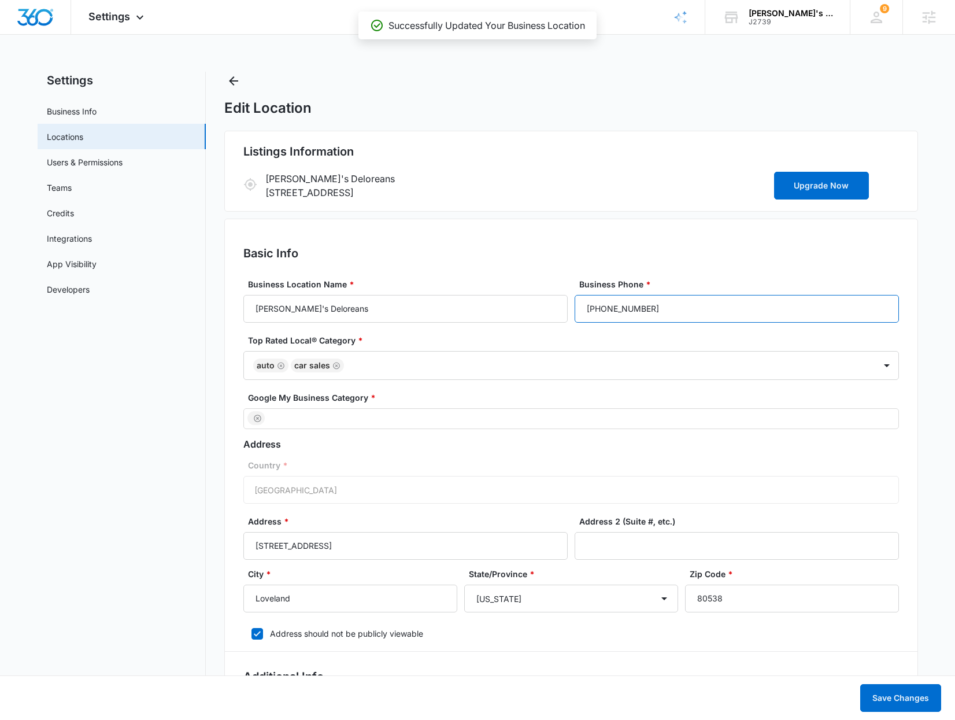
click at [664, 309] on input "(728) 202-9950" at bounding box center [737, 309] width 324 height 28
drag, startPoint x: 672, startPoint y: 308, endPoint x: 527, endPoint y: 313, distance: 144.6
click at [527, 313] on div "Business Location Name * Marty's Deloreans Business Phone * (728) 202-9950" at bounding box center [571, 300] width 656 height 45
click at [627, 471] on label "Country *" at bounding box center [576, 465] width 656 height 12
